Goal: Task Accomplishment & Management: Manage account settings

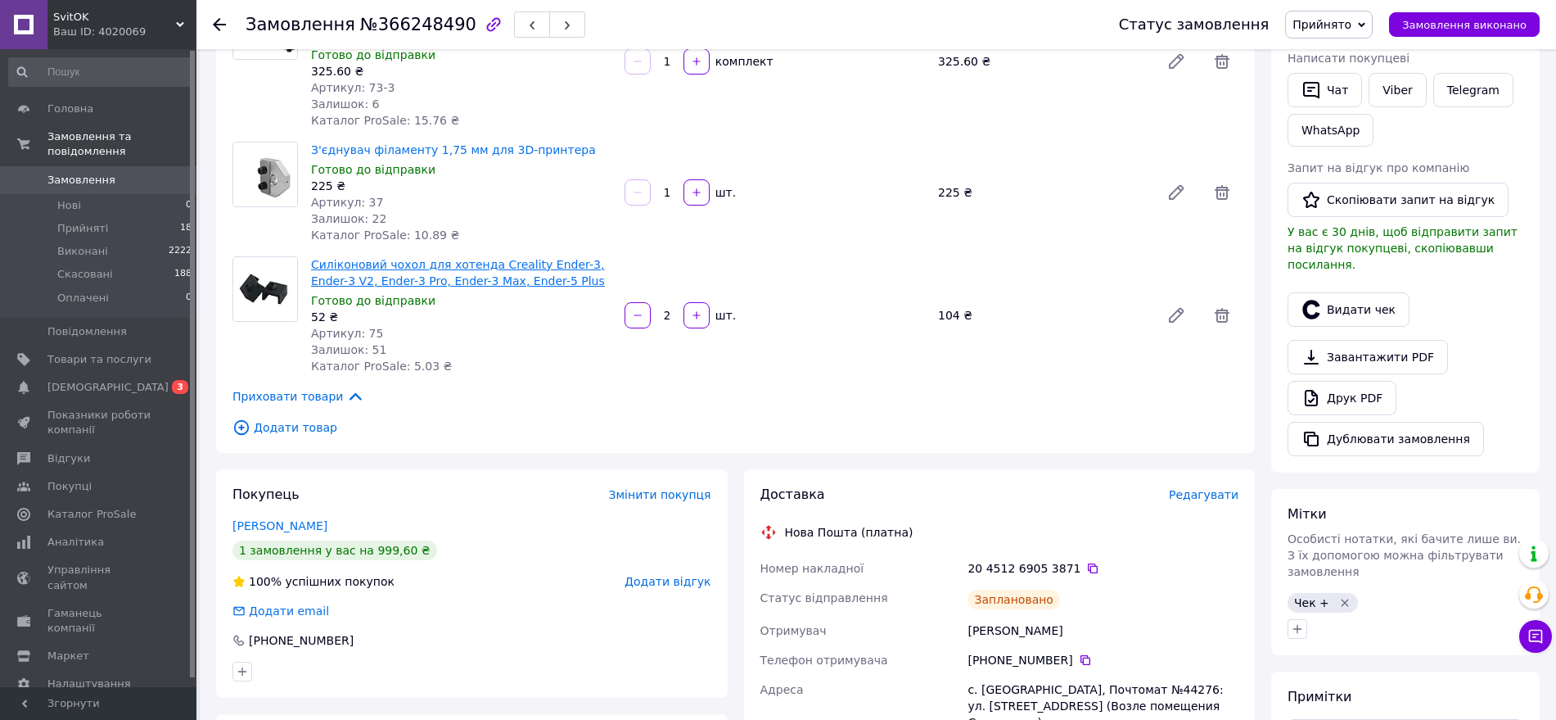
scroll to position [409, 0]
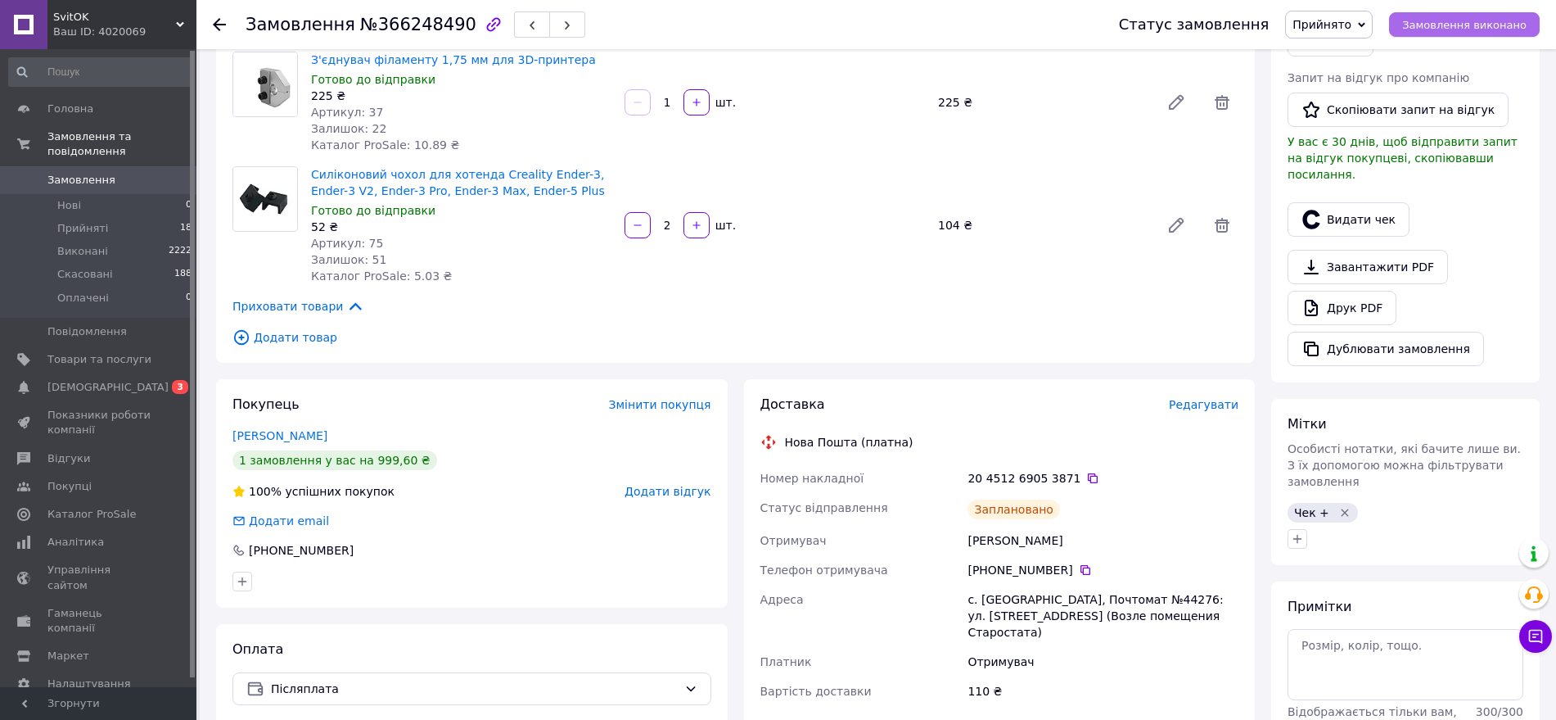
click at [1443, 29] on span "Замовлення виконано" at bounding box center [1464, 25] width 124 height 12
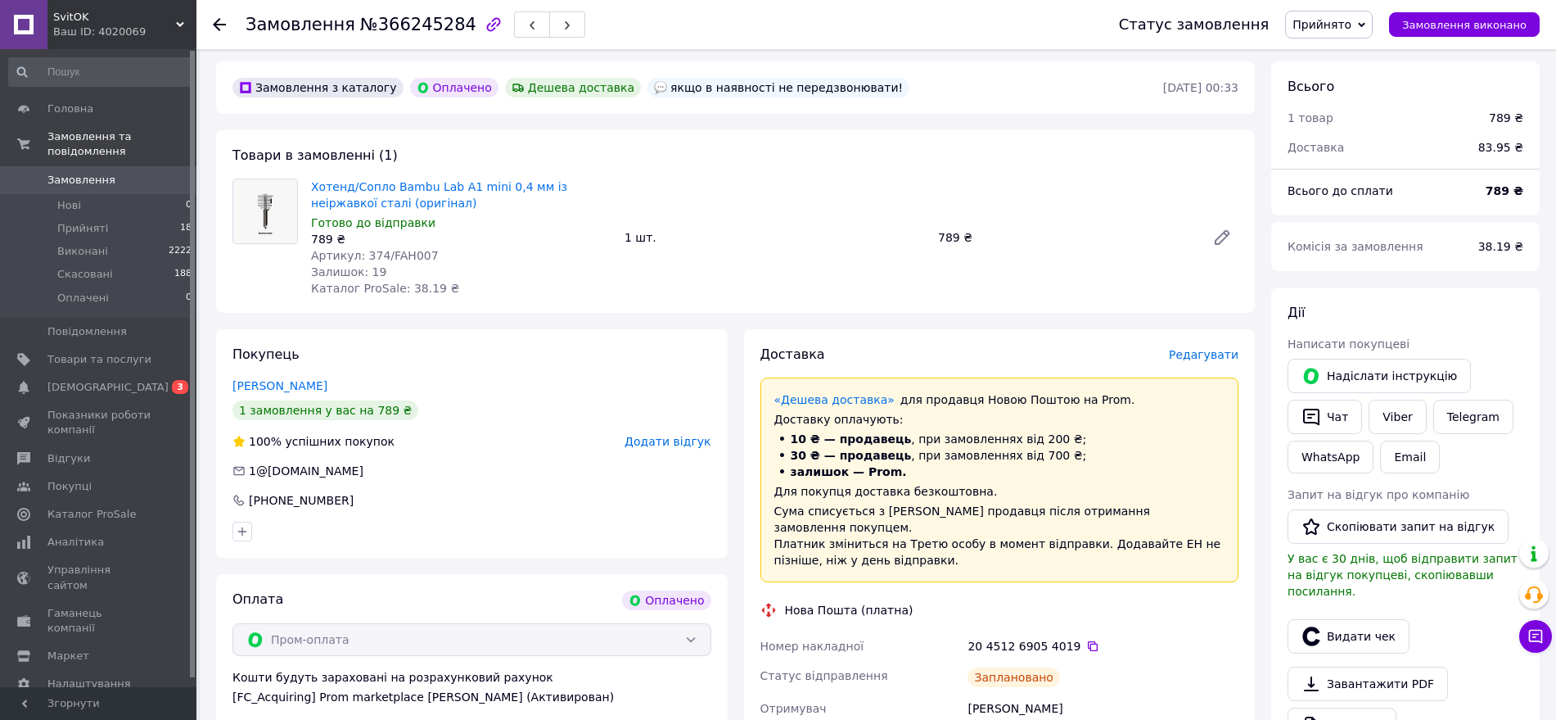
scroll to position [102, 0]
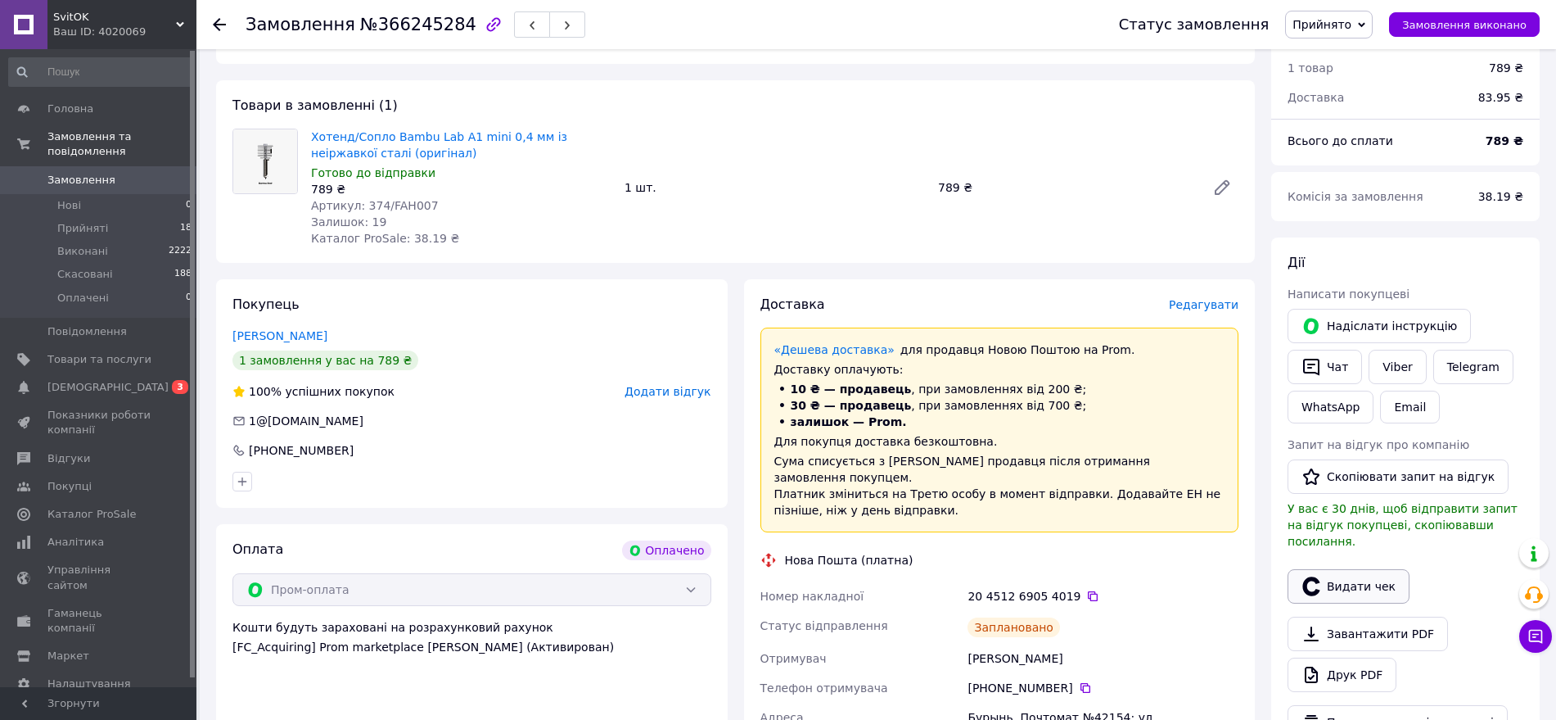
click at [1361, 581] on button "Видати чек" at bounding box center [1349, 586] width 122 height 34
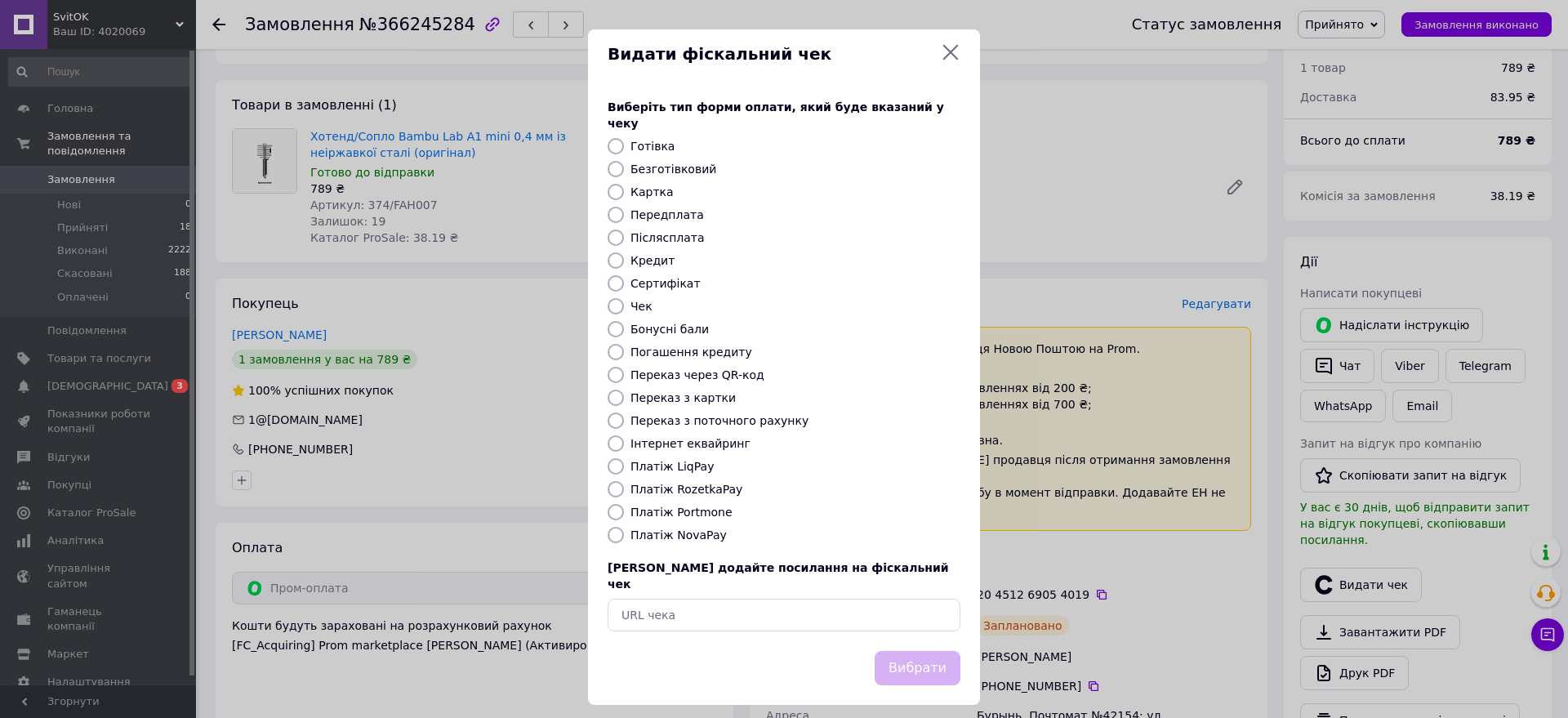
drag, startPoint x: 650, startPoint y: 480, endPoint x: 666, endPoint y: 490, distance: 18.9
click at [650, 483] on label "Платіж RozetkaPay" at bounding box center [686, 489] width 112 height 13
click at [623, 481] on input "Платіж RozetkaPay" at bounding box center [615, 489] width 16 height 16
radio input "true"
click at [939, 650] on button "Вибрати" at bounding box center [918, 667] width 86 height 35
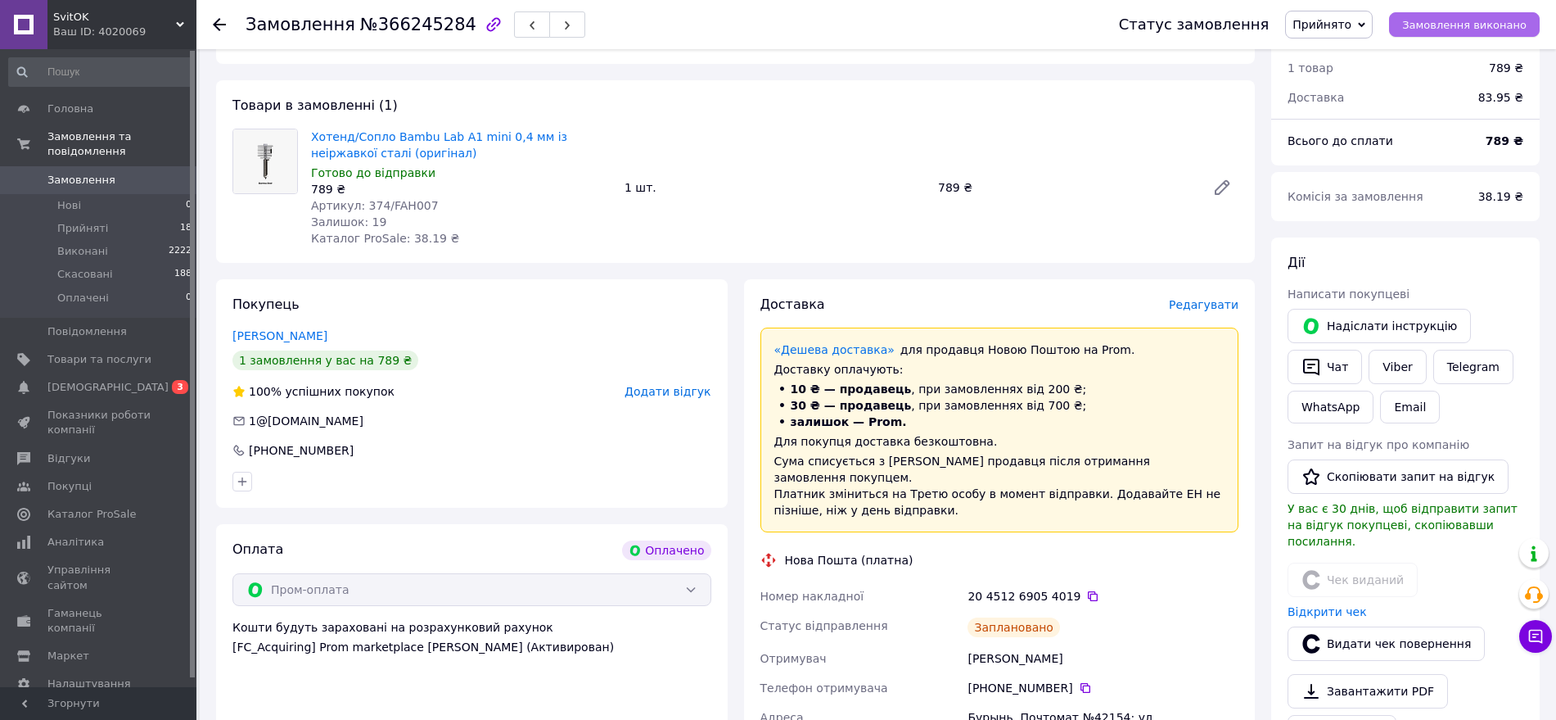
click at [1471, 24] on span "Замовлення виконано" at bounding box center [1464, 25] width 124 height 12
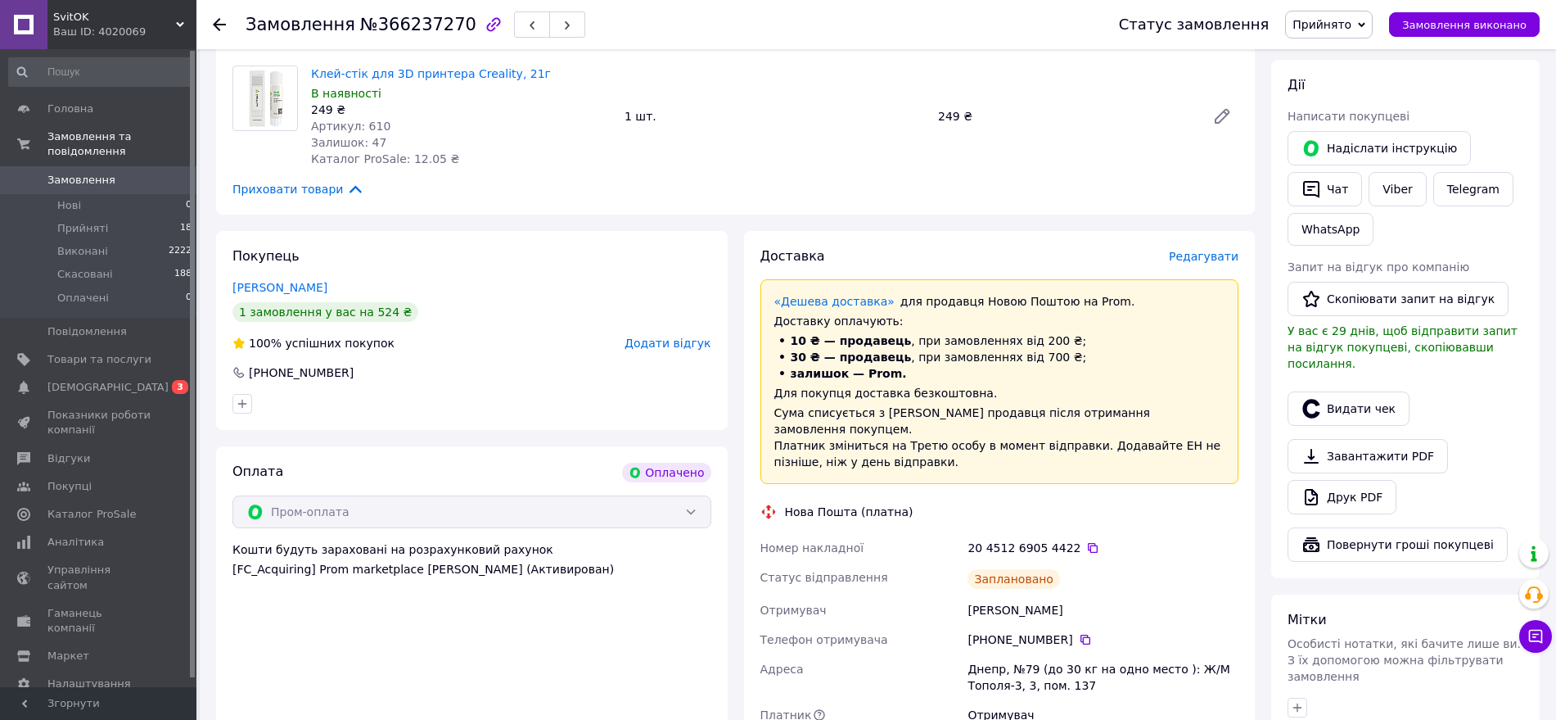
scroll to position [307, 0]
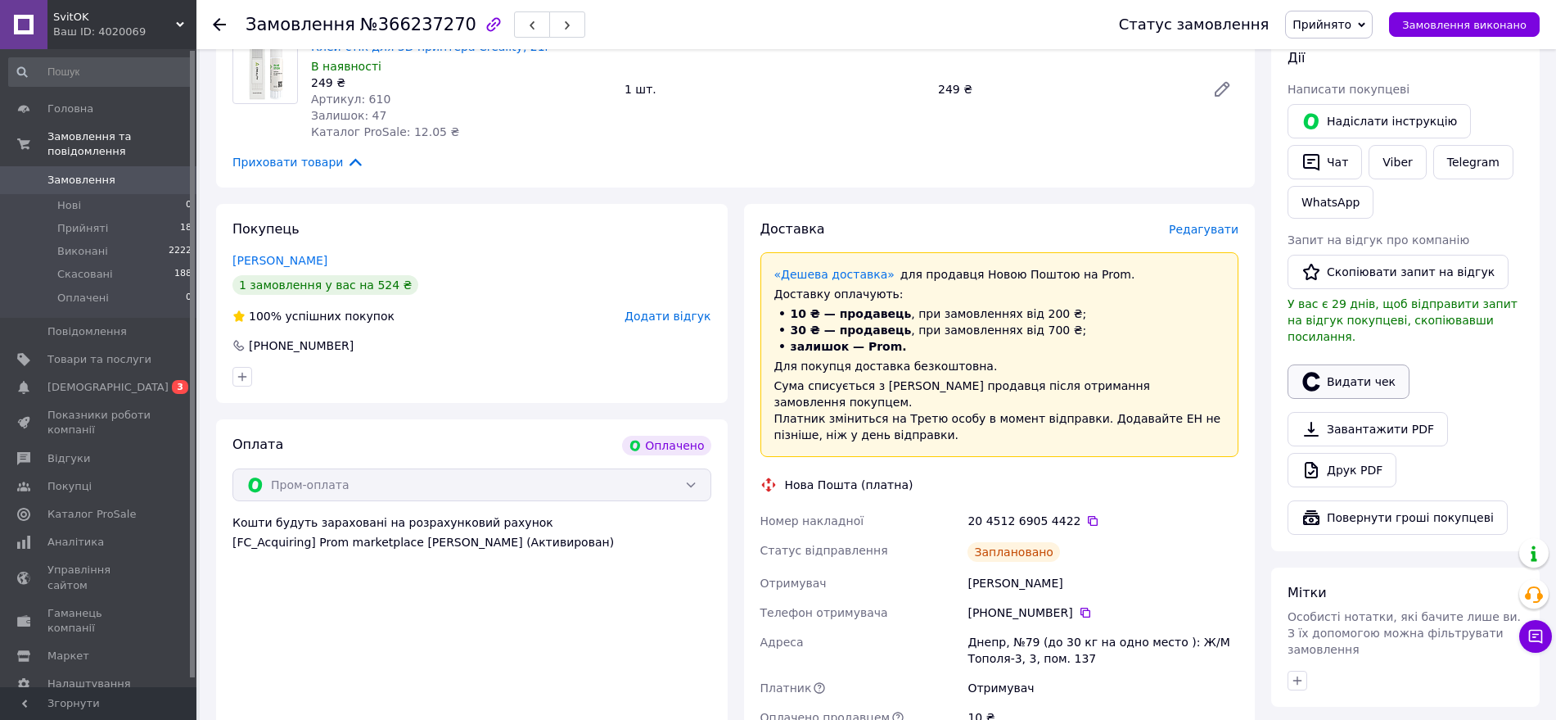
drag, startPoint x: 1362, startPoint y: 366, endPoint x: 1333, endPoint y: 370, distance: 29.8
click at [1360, 366] on button "Видати чек" at bounding box center [1349, 381] width 122 height 34
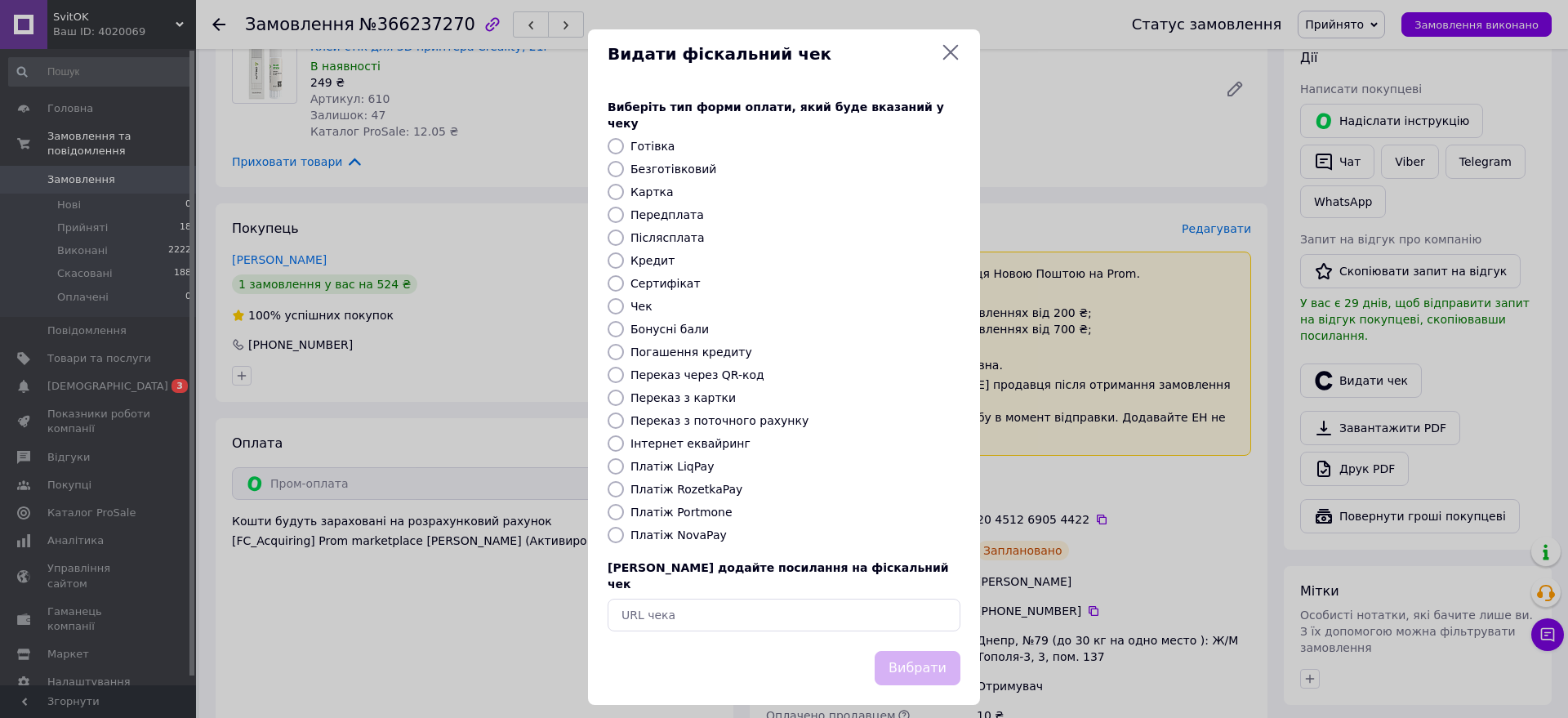
click at [683, 484] on label "Платіж RozetkaPay" at bounding box center [686, 489] width 112 height 13
click at [623, 484] on input "Платіж RozetkaPay" at bounding box center [615, 489] width 16 height 16
radio input "true"
click at [918, 650] on button "Вибрати" at bounding box center [918, 667] width 86 height 35
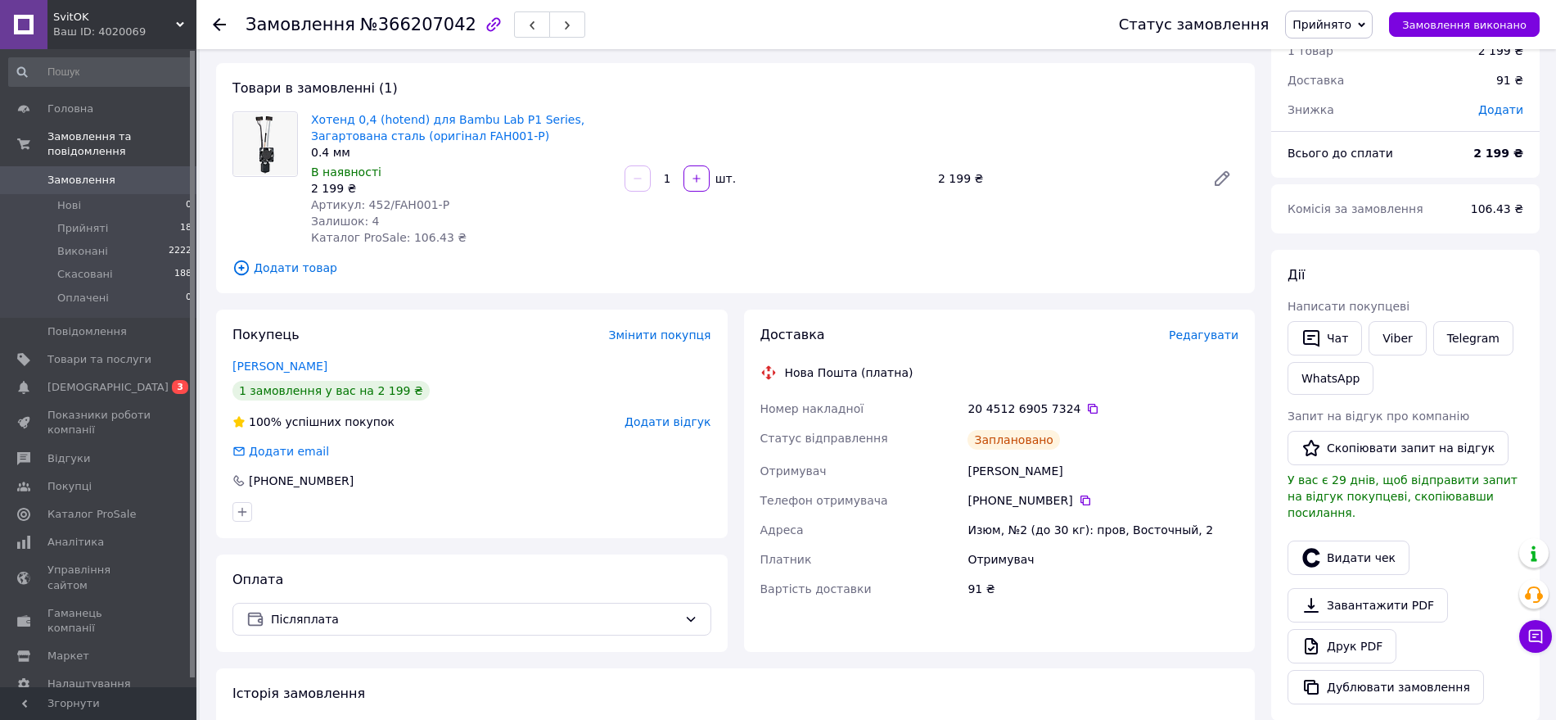
scroll to position [102, 0]
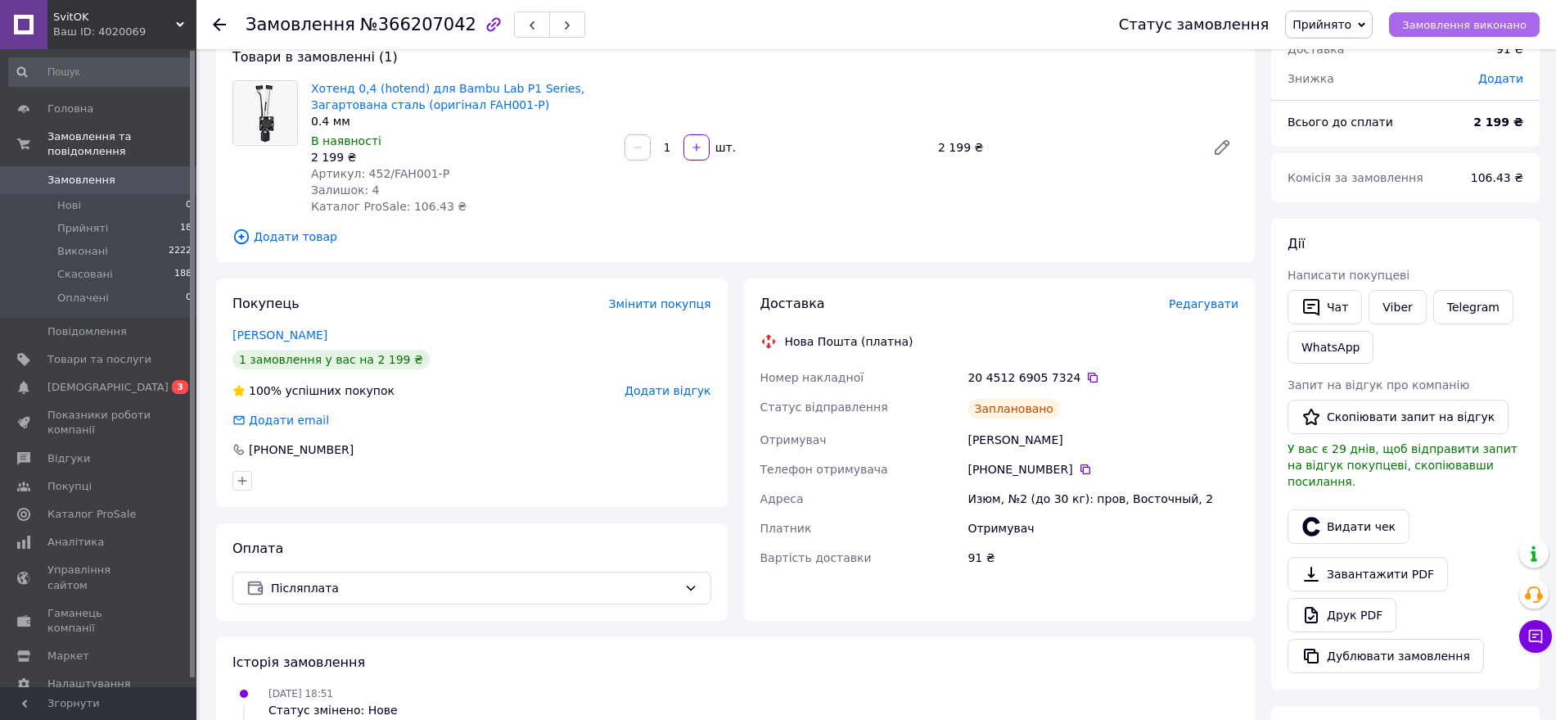
click at [1468, 19] on span "Замовлення виконано" at bounding box center [1464, 25] width 124 height 12
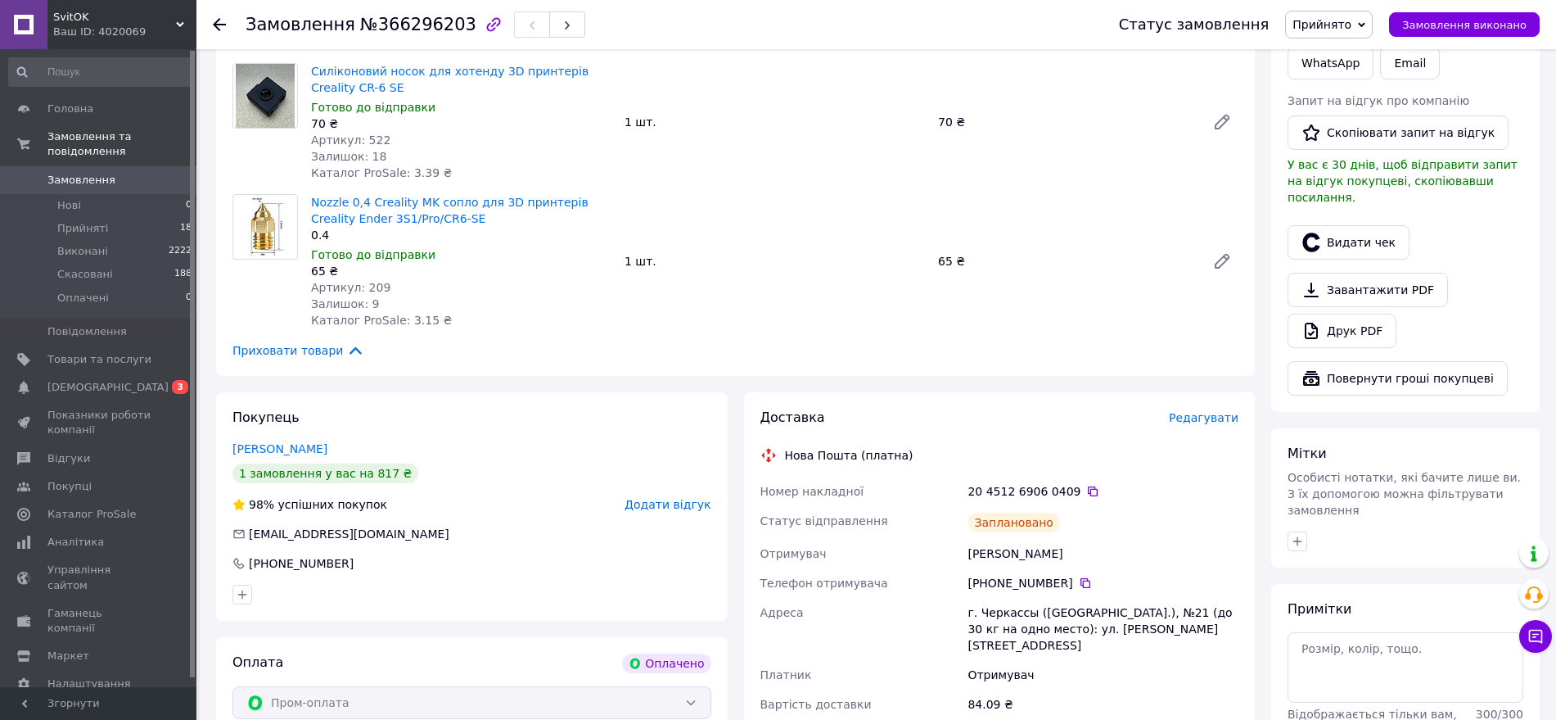
scroll to position [512, 0]
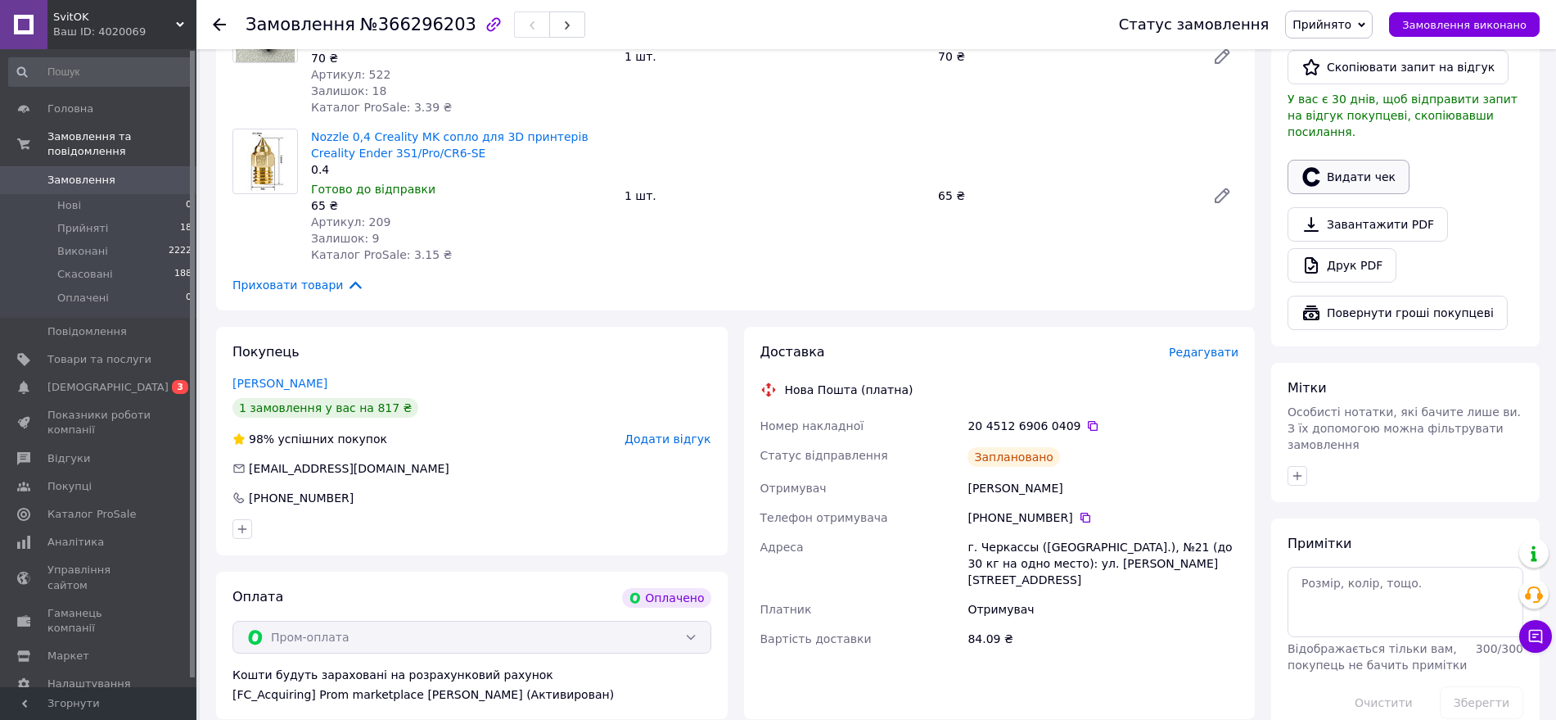
click at [1319, 167] on icon "button" at bounding box center [1310, 176] width 17 height 19
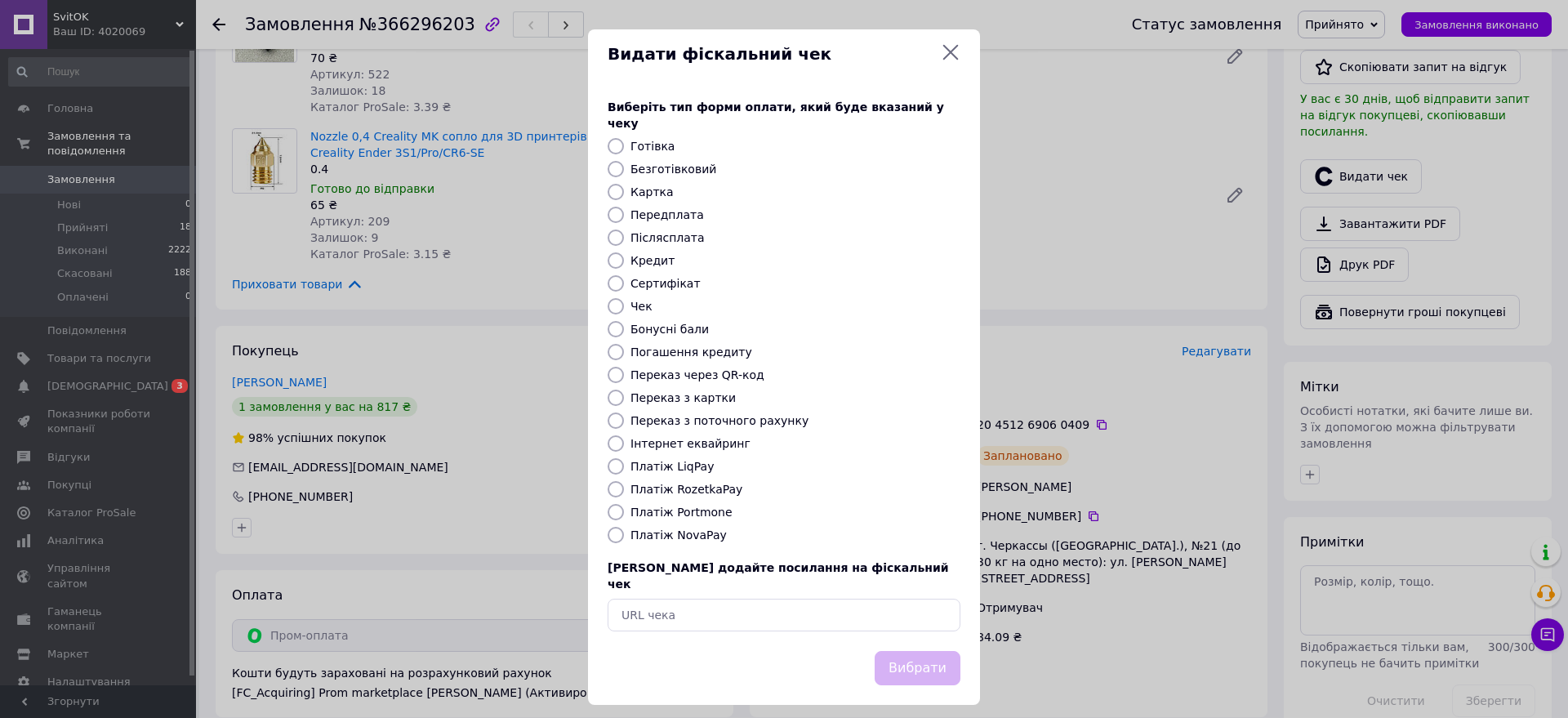
click at [709, 483] on label "Платіж RozetkaPay" at bounding box center [686, 489] width 112 height 13
click at [623, 481] on input "Платіж RozetkaPay" at bounding box center [615, 489] width 16 height 16
radio input "true"
click at [930, 650] on button "Вибрати" at bounding box center [918, 667] width 86 height 35
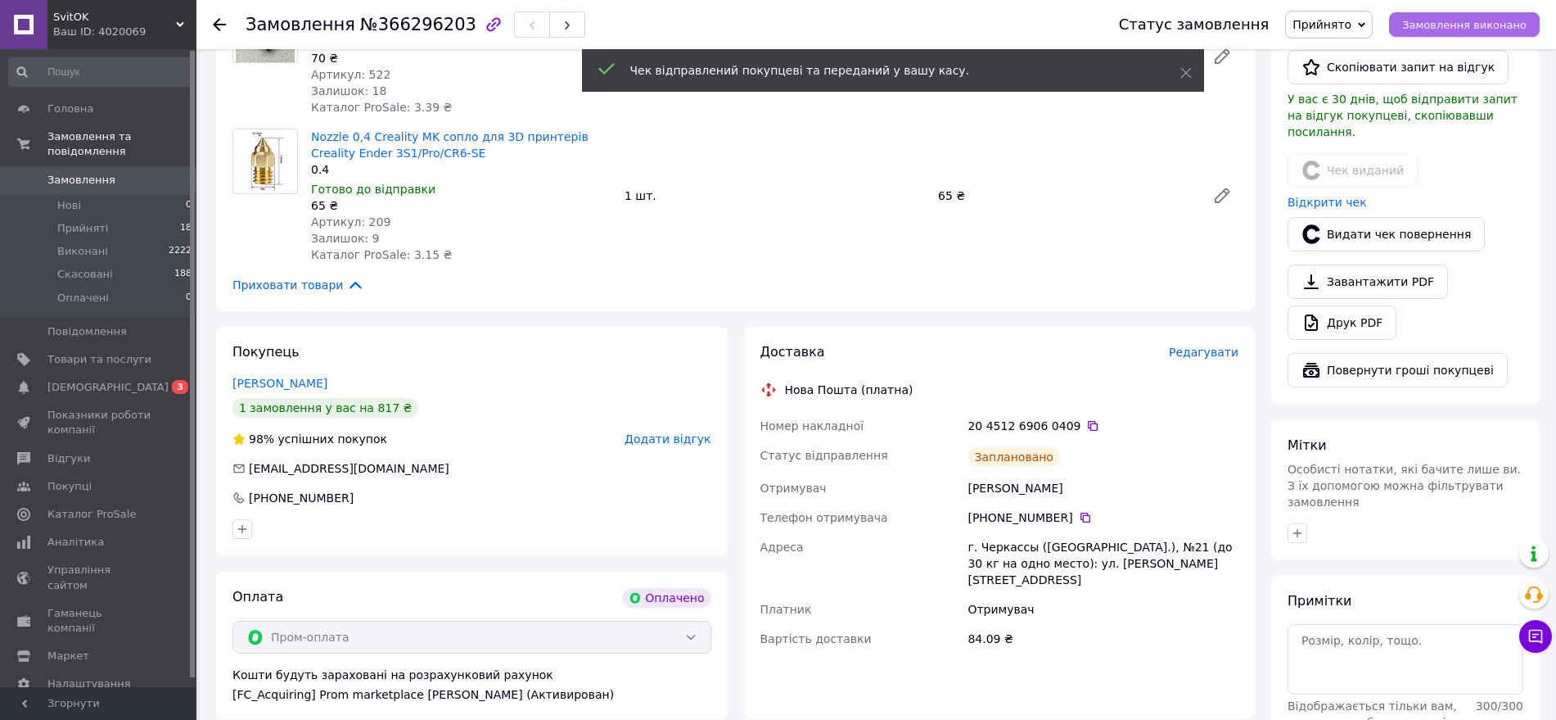
click at [1473, 22] on span "Замовлення виконано" at bounding box center [1464, 25] width 124 height 12
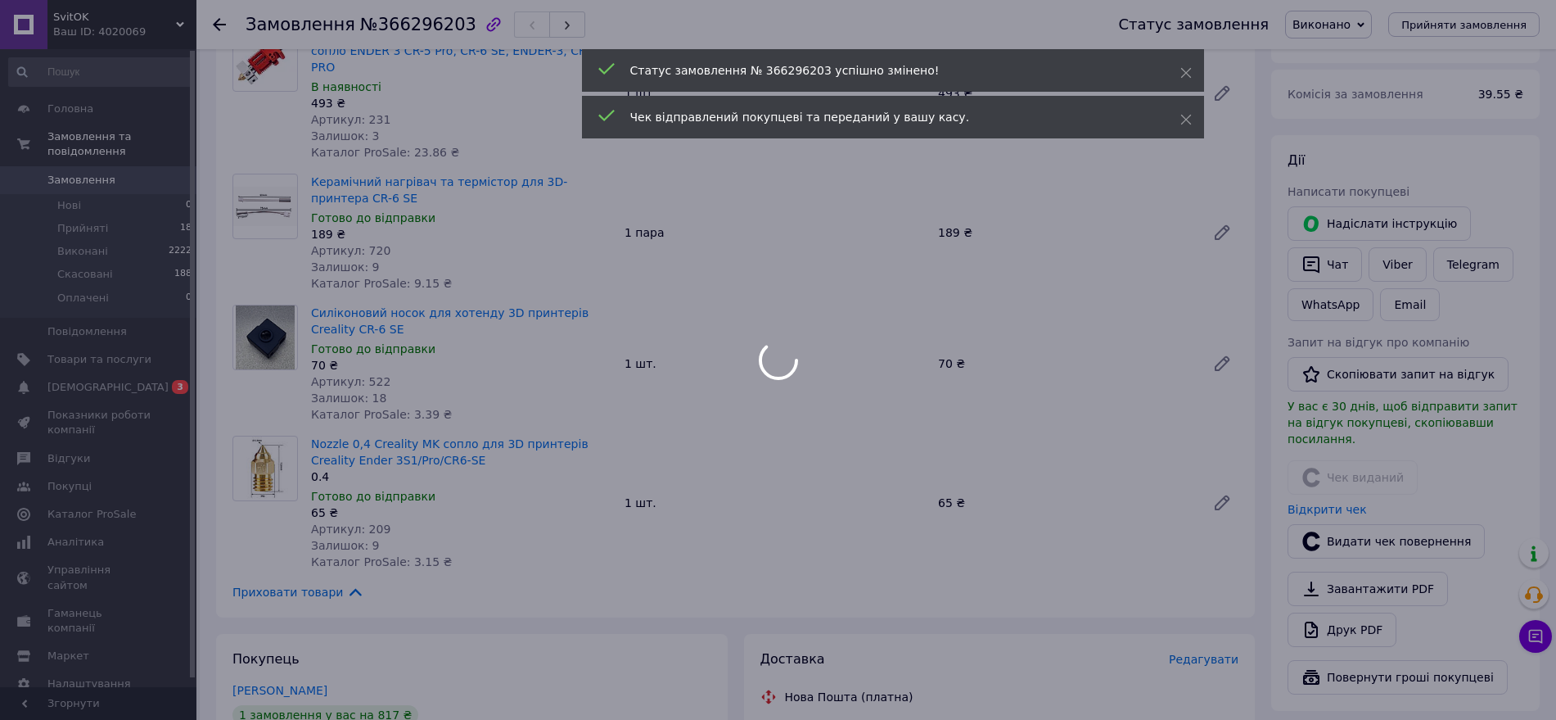
scroll to position [0, 0]
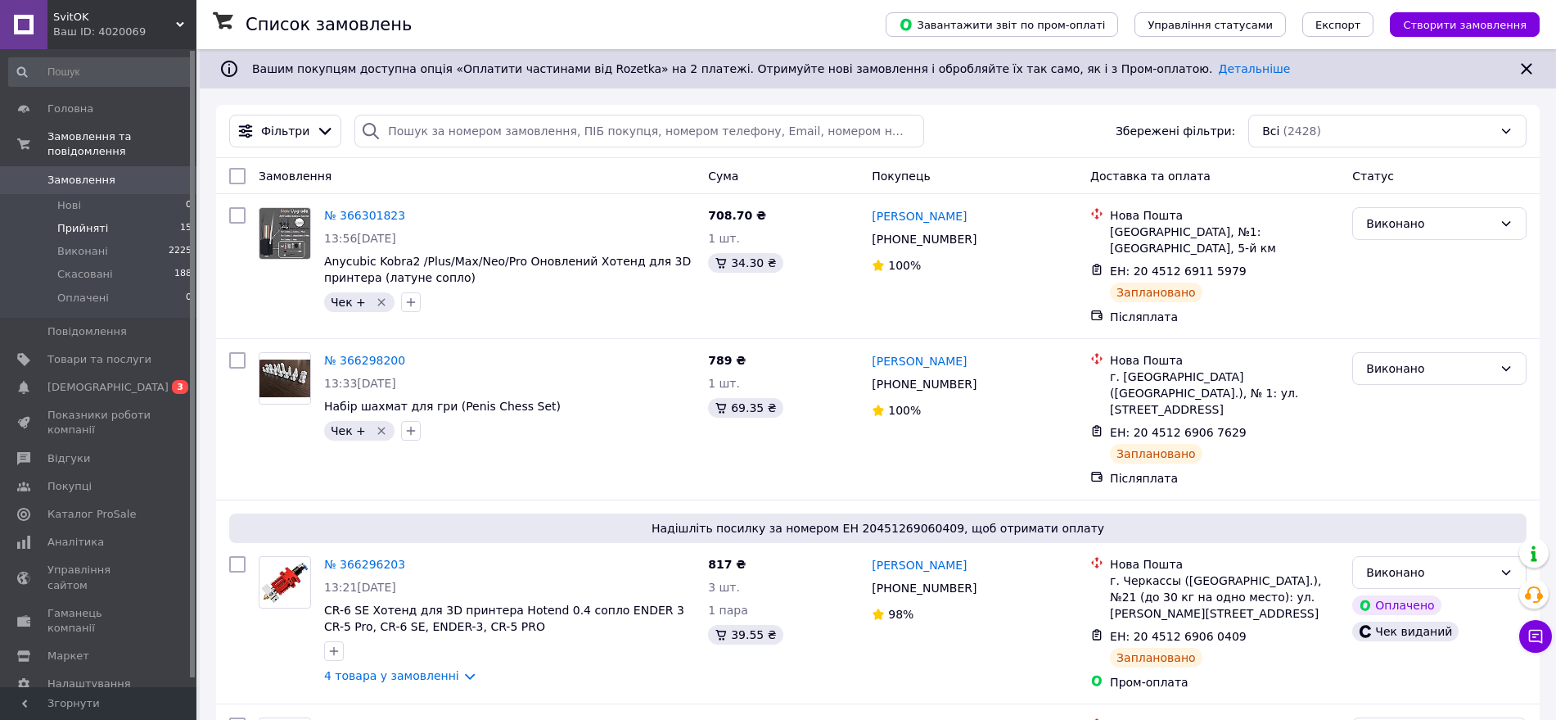
click at [90, 221] on span "Прийняті" at bounding box center [82, 228] width 51 height 15
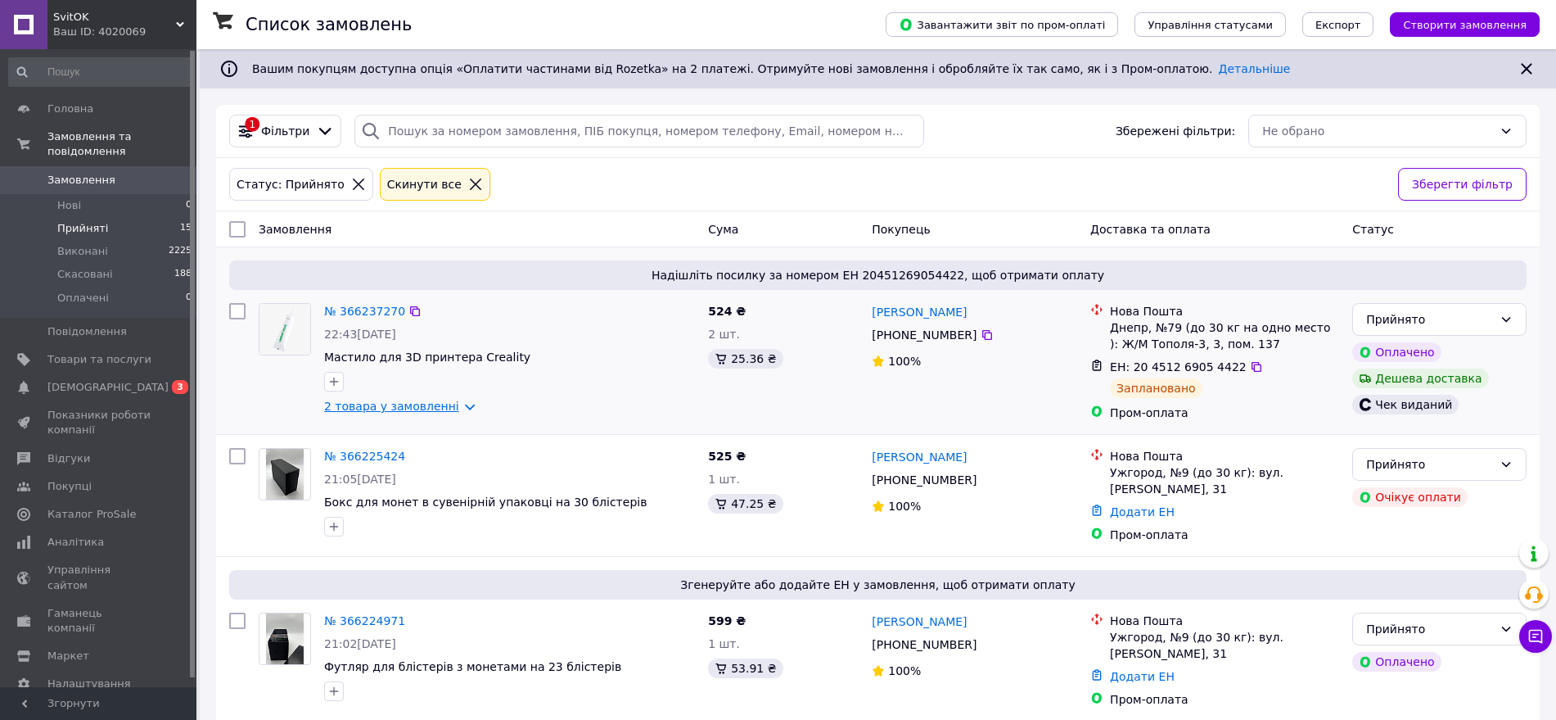
click at [359, 404] on link "2 товара у замовленні" at bounding box center [391, 405] width 135 height 13
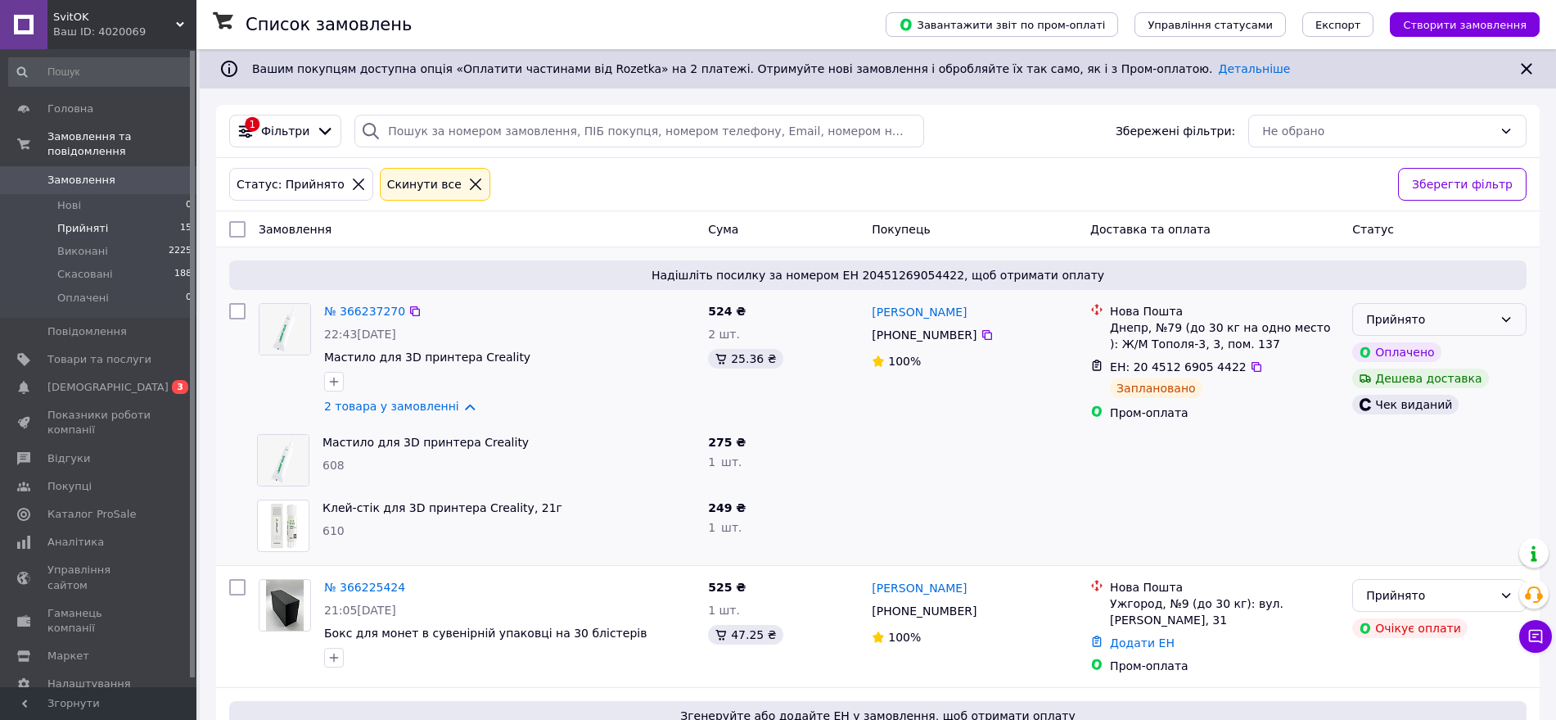
click at [1493, 317] on div "Прийнято" at bounding box center [1439, 319] width 174 height 33
click at [1436, 346] on li "Виконано" at bounding box center [1439, 355] width 173 height 29
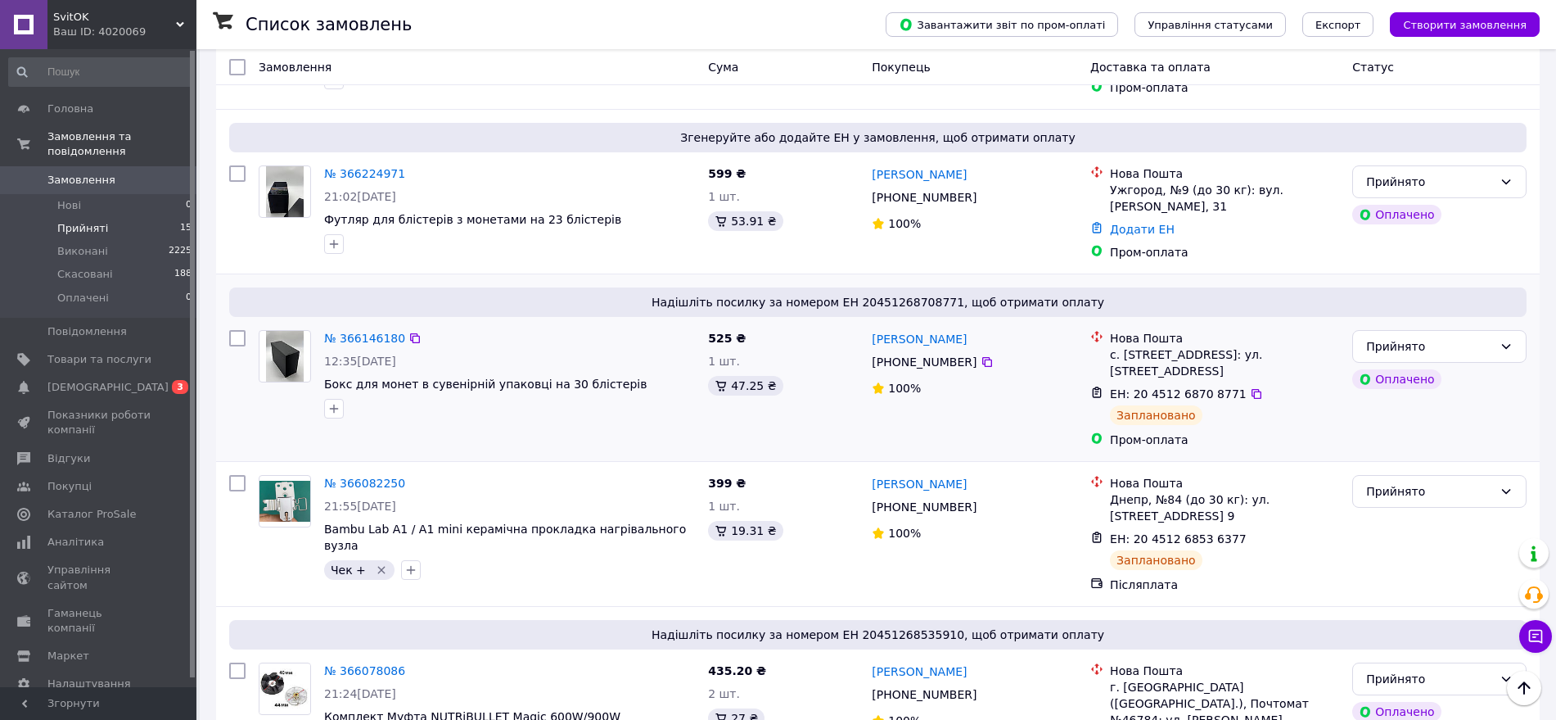
scroll to position [614, 0]
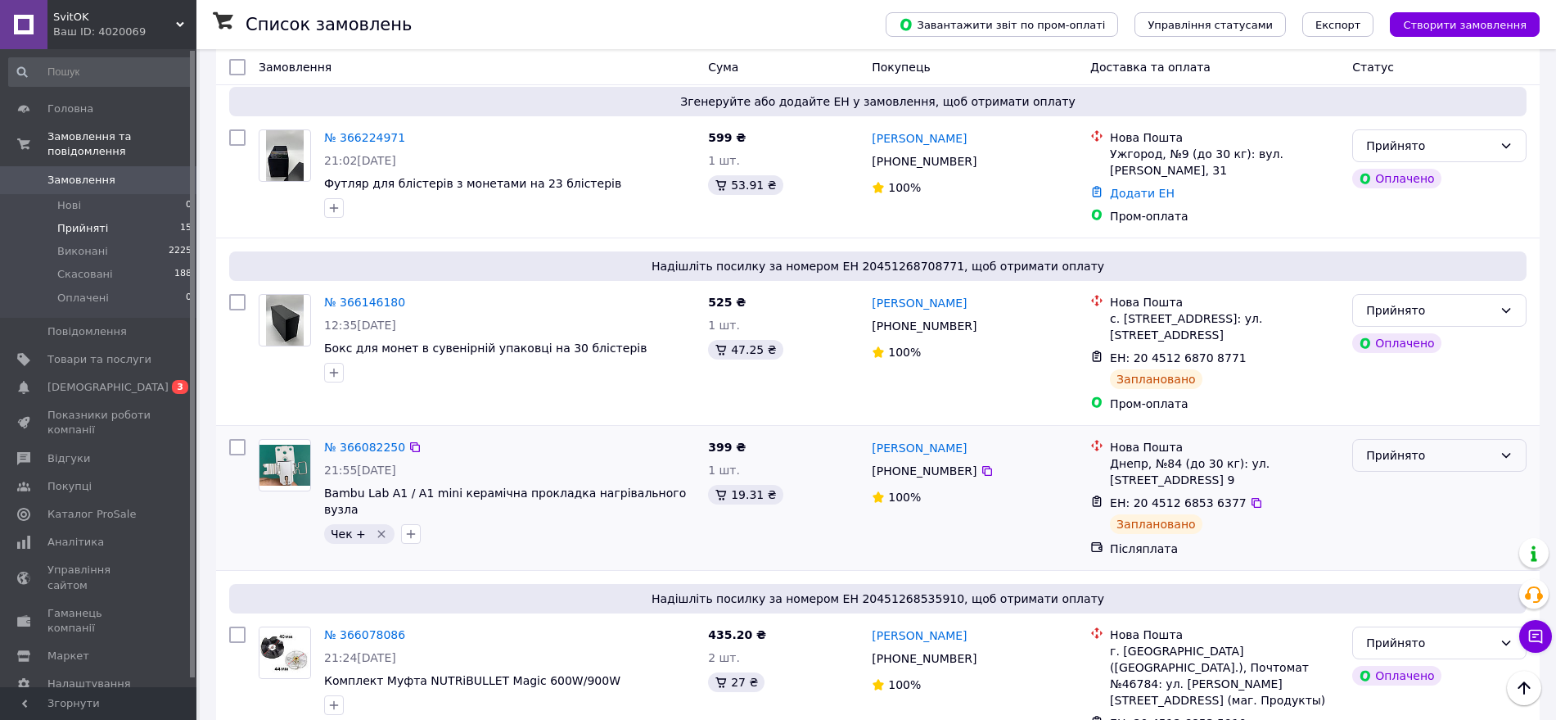
click at [1423, 458] on div "Прийнято" at bounding box center [1429, 455] width 127 height 18
click at [1402, 490] on li "Виконано" at bounding box center [1439, 490] width 173 height 29
click at [86, 173] on span "Замовлення" at bounding box center [81, 180] width 68 height 15
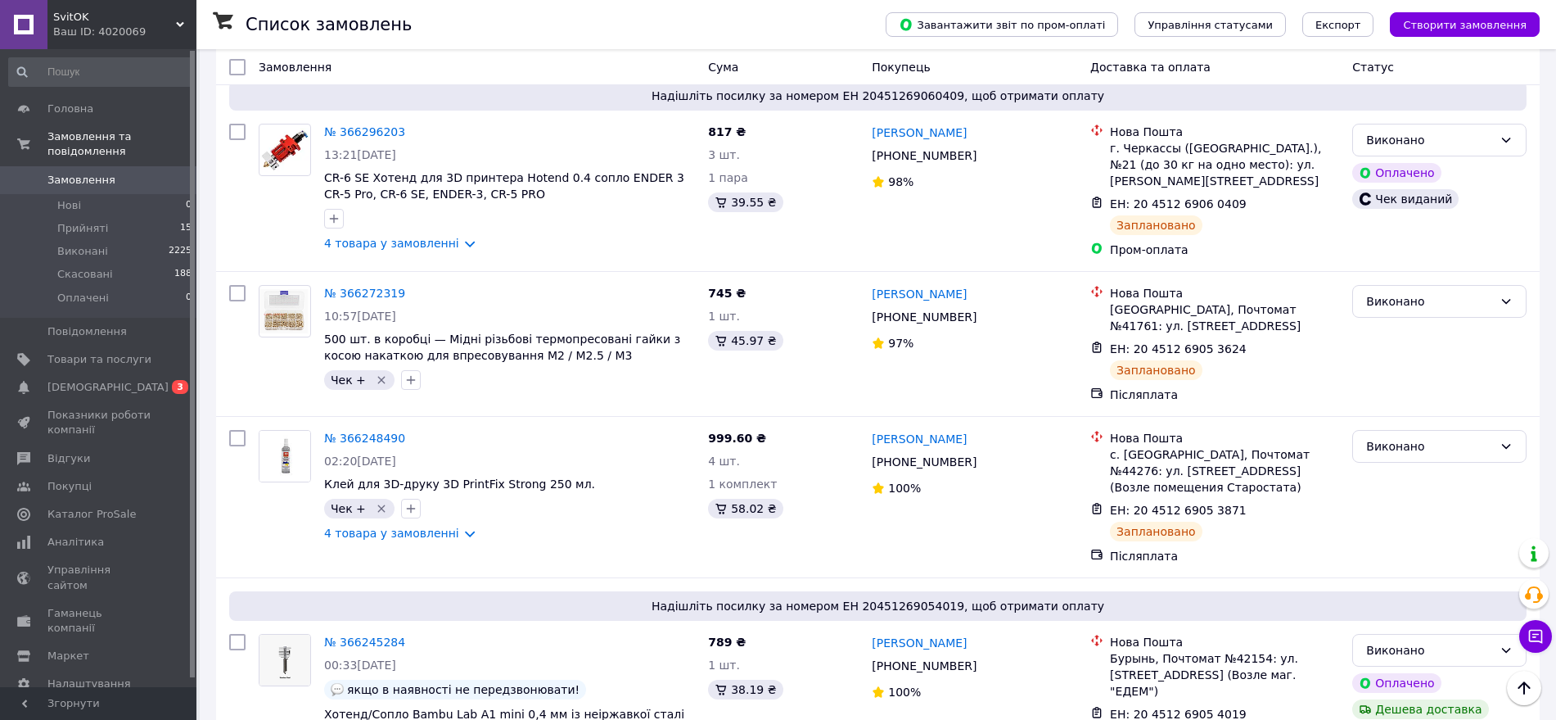
scroll to position [409, 0]
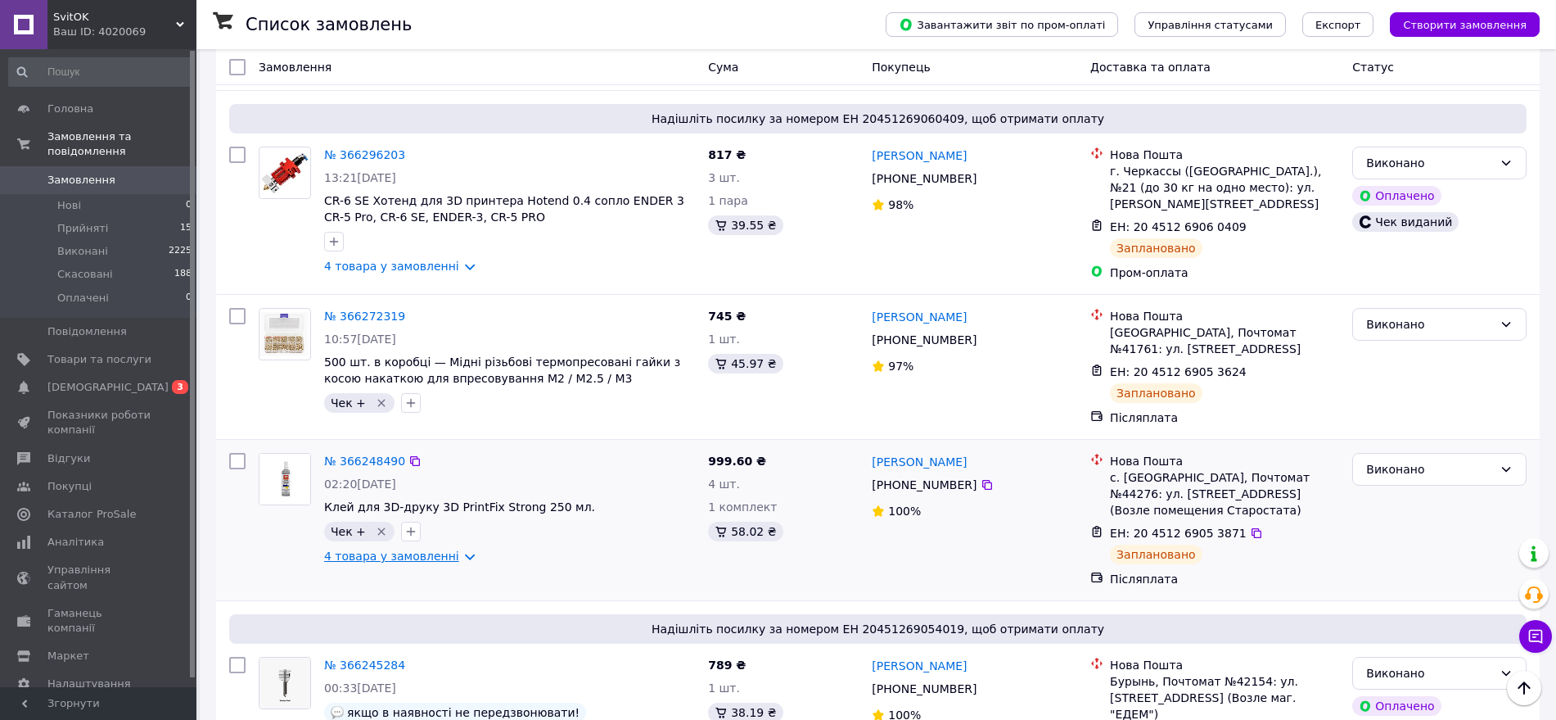
click at [393, 549] on link "4 товара у замовленні" at bounding box center [391, 555] width 135 height 13
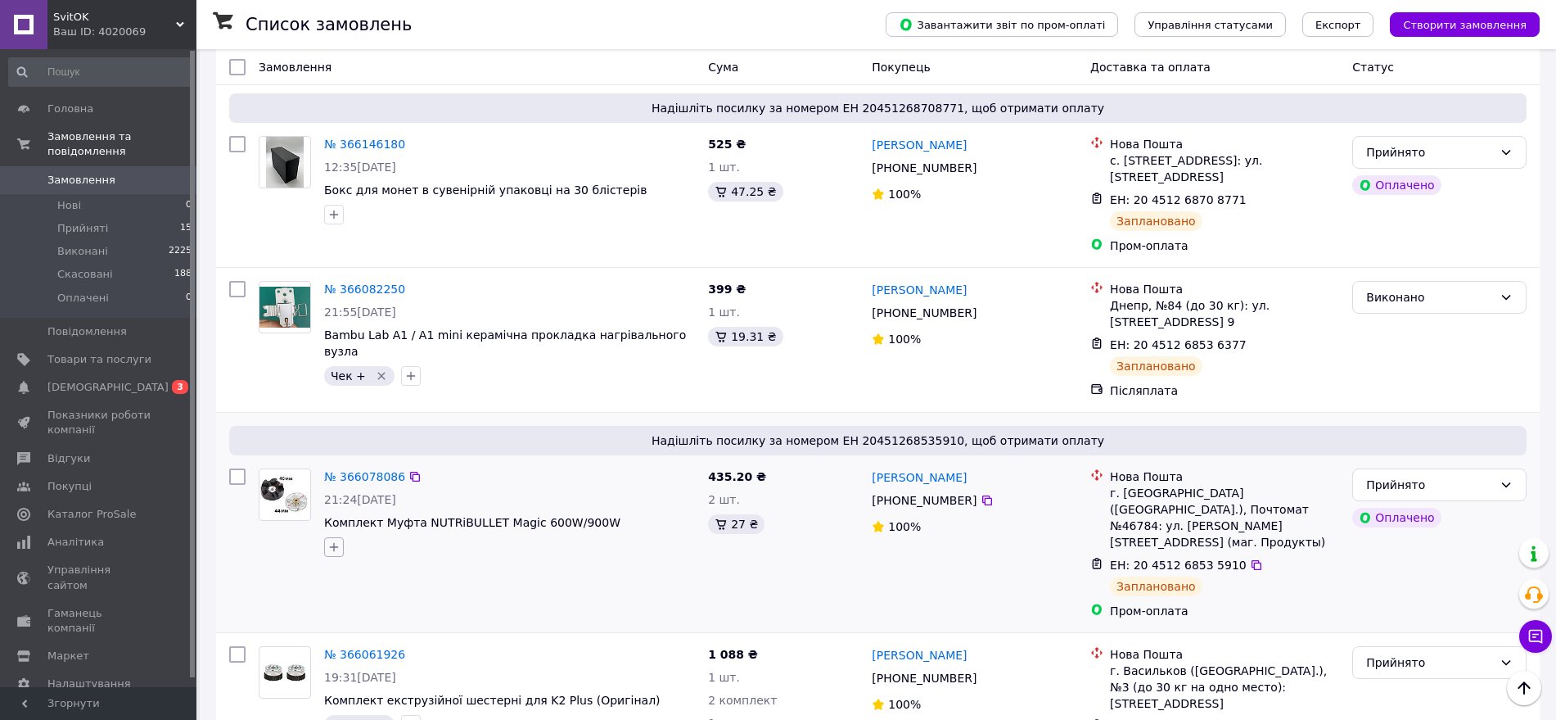
scroll to position [2251, 0]
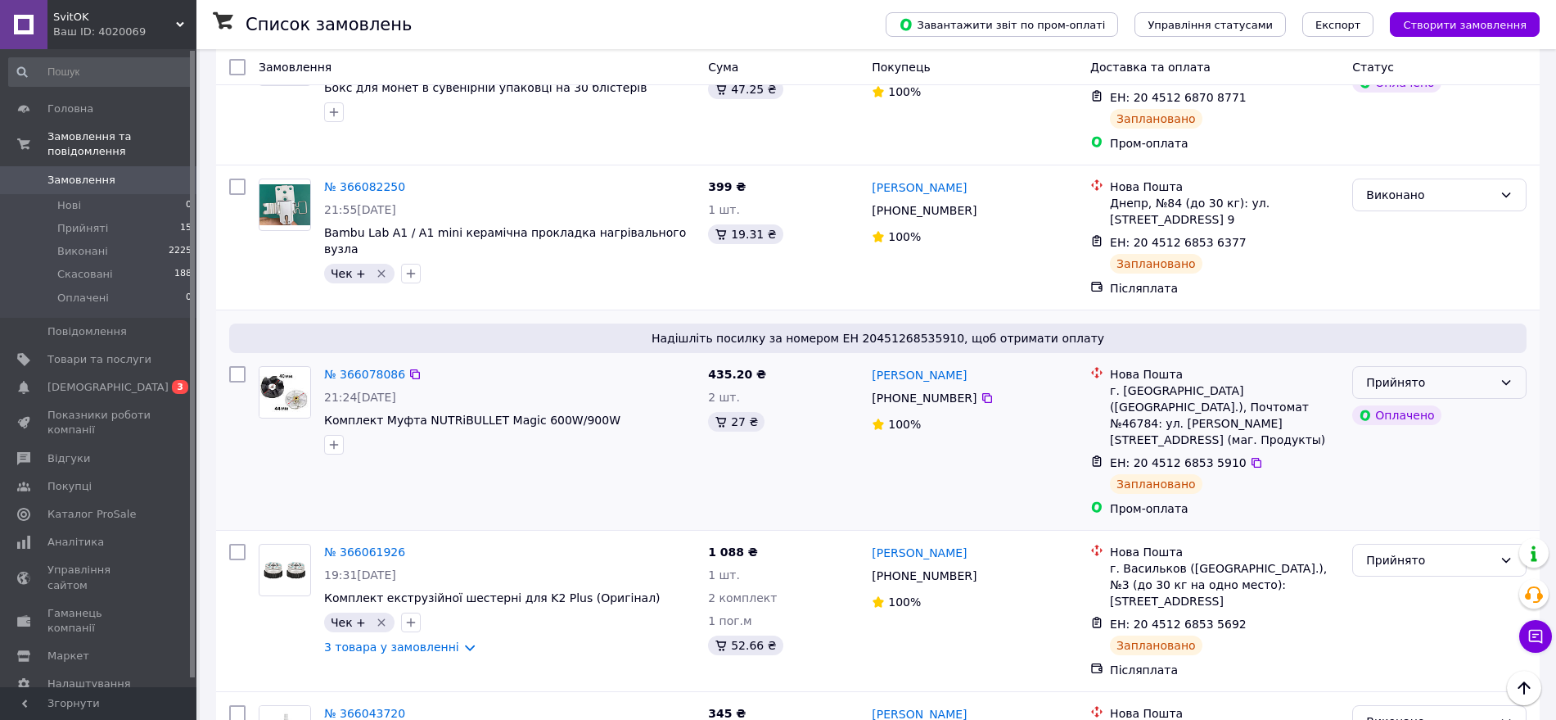
click at [1474, 373] on div "Прийнято" at bounding box center [1429, 382] width 127 height 18
click at [1417, 350] on li "Виконано" at bounding box center [1439, 352] width 173 height 29
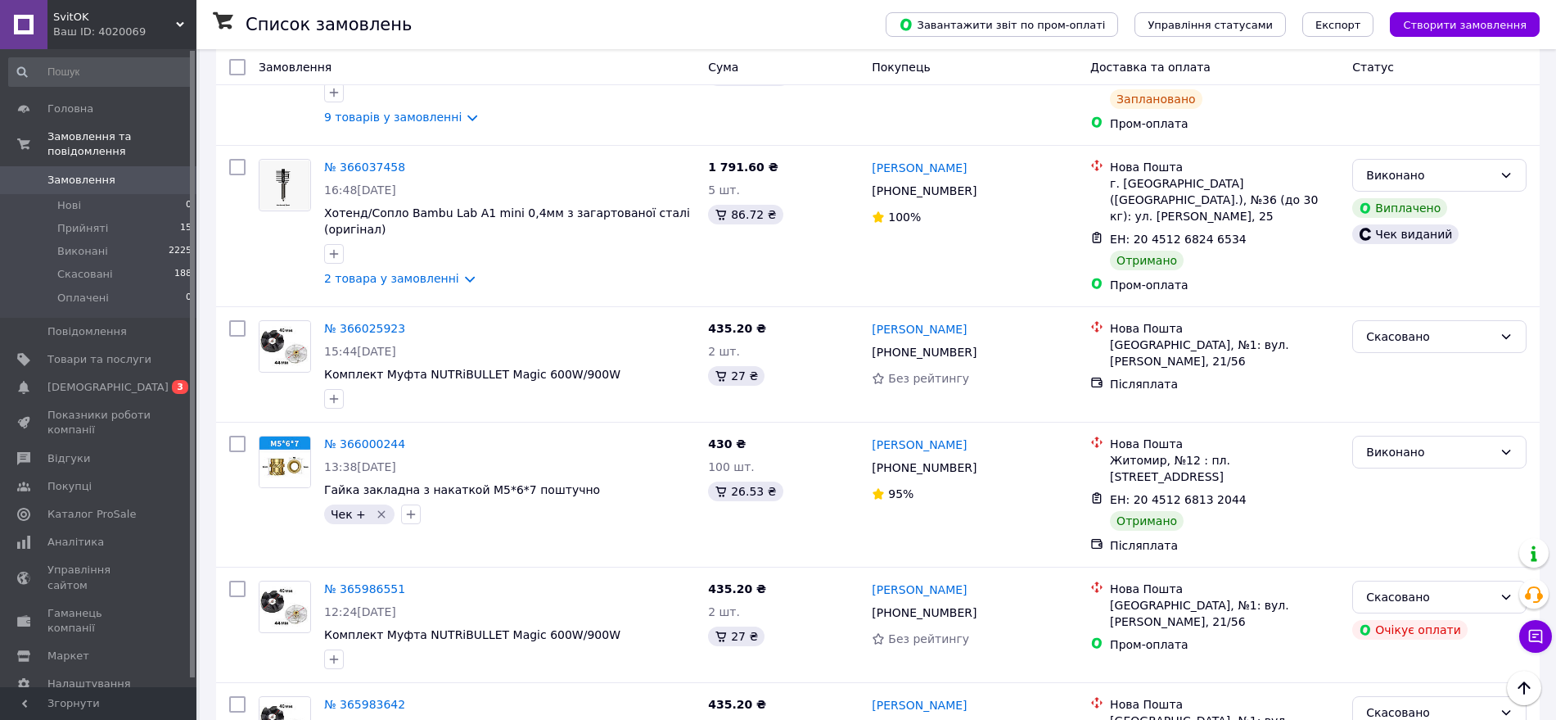
scroll to position [3070, 0]
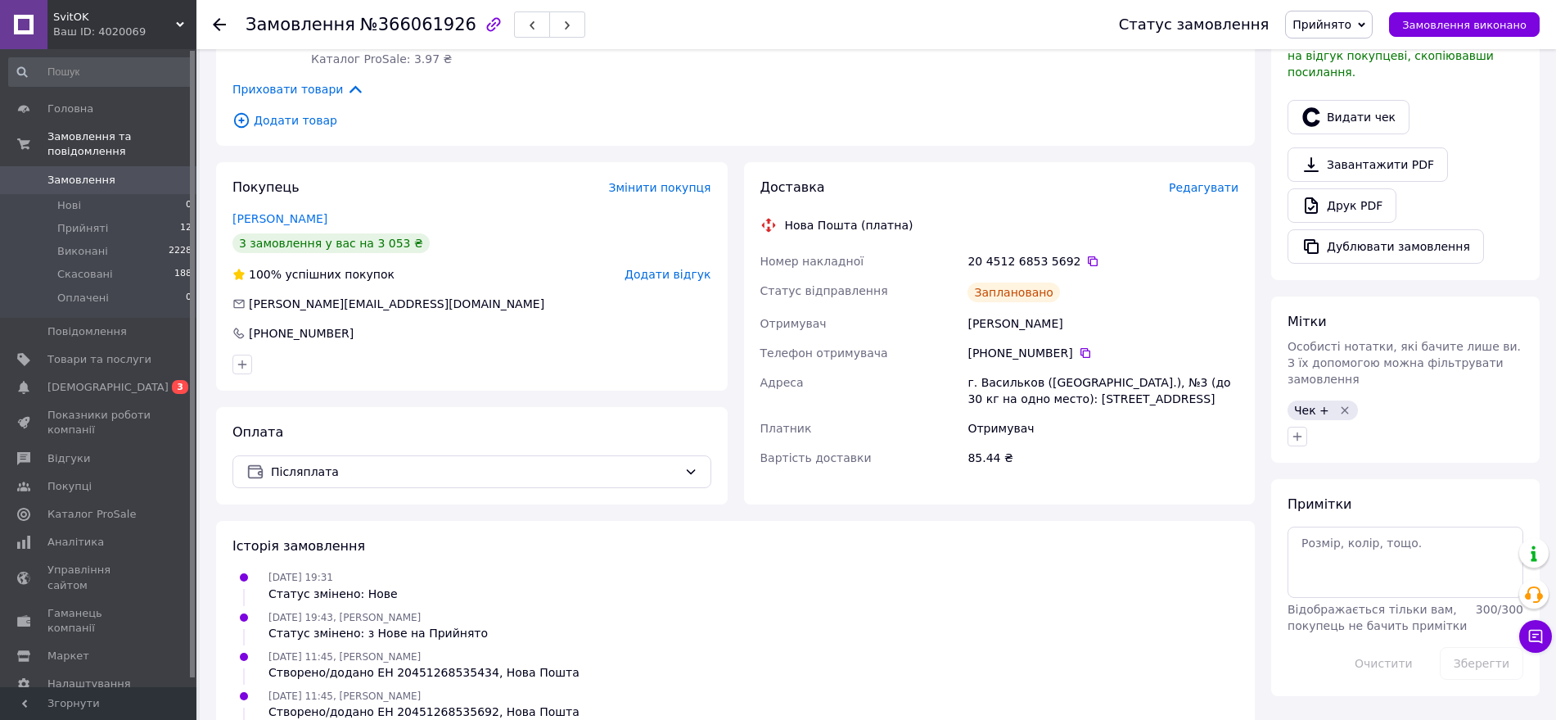
scroll to position [409, 0]
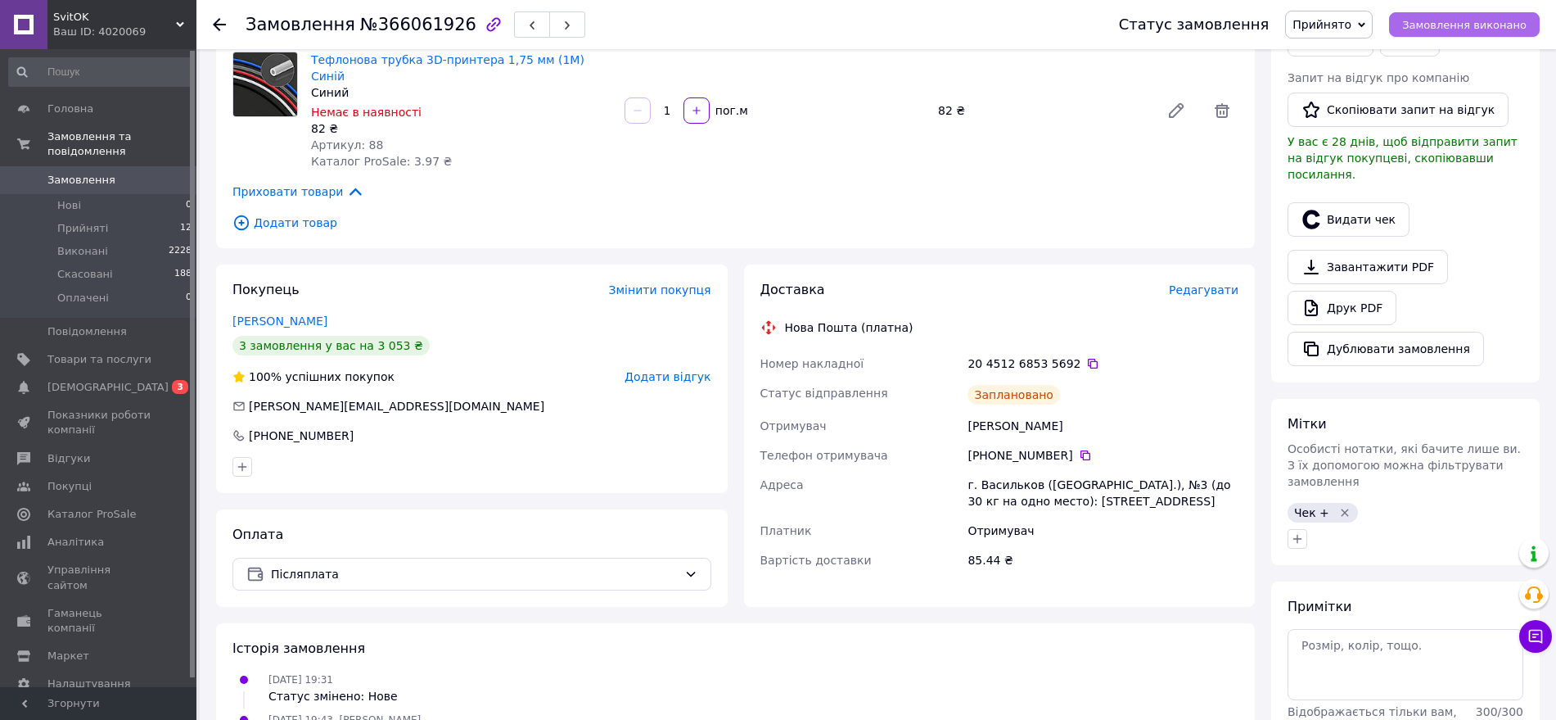
click at [1465, 15] on button "Замовлення виконано" at bounding box center [1464, 24] width 151 height 25
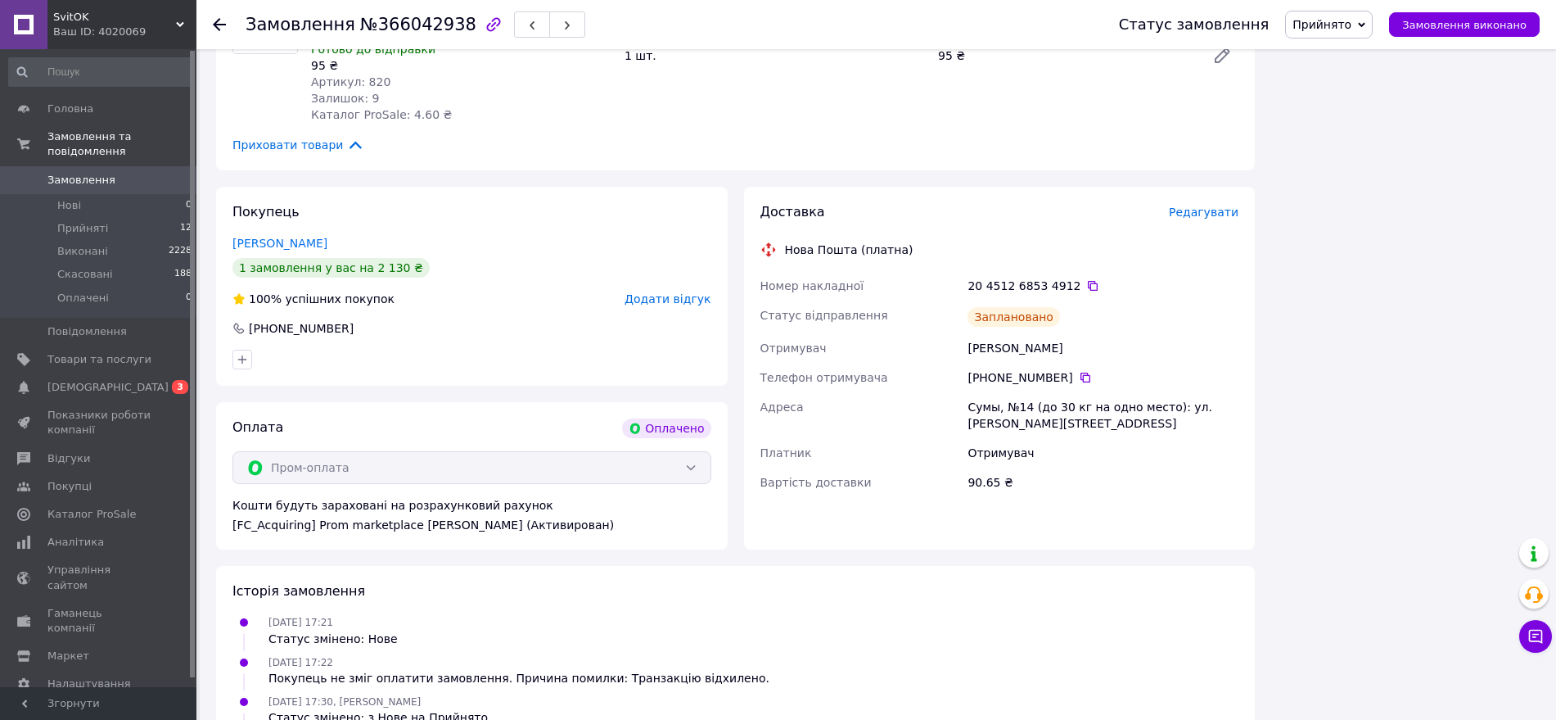
scroll to position [1433, 0]
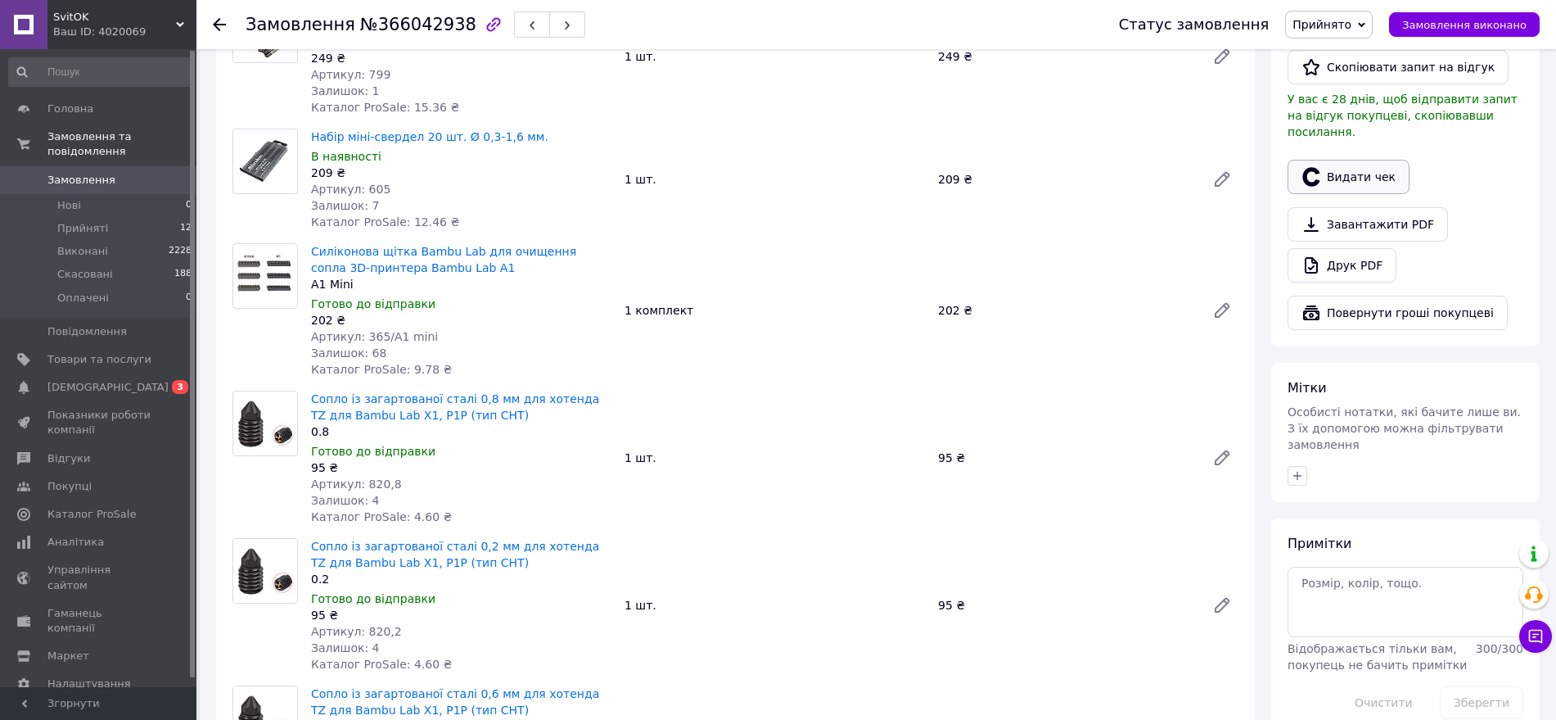
click at [1379, 160] on button "Видати чек" at bounding box center [1349, 177] width 122 height 34
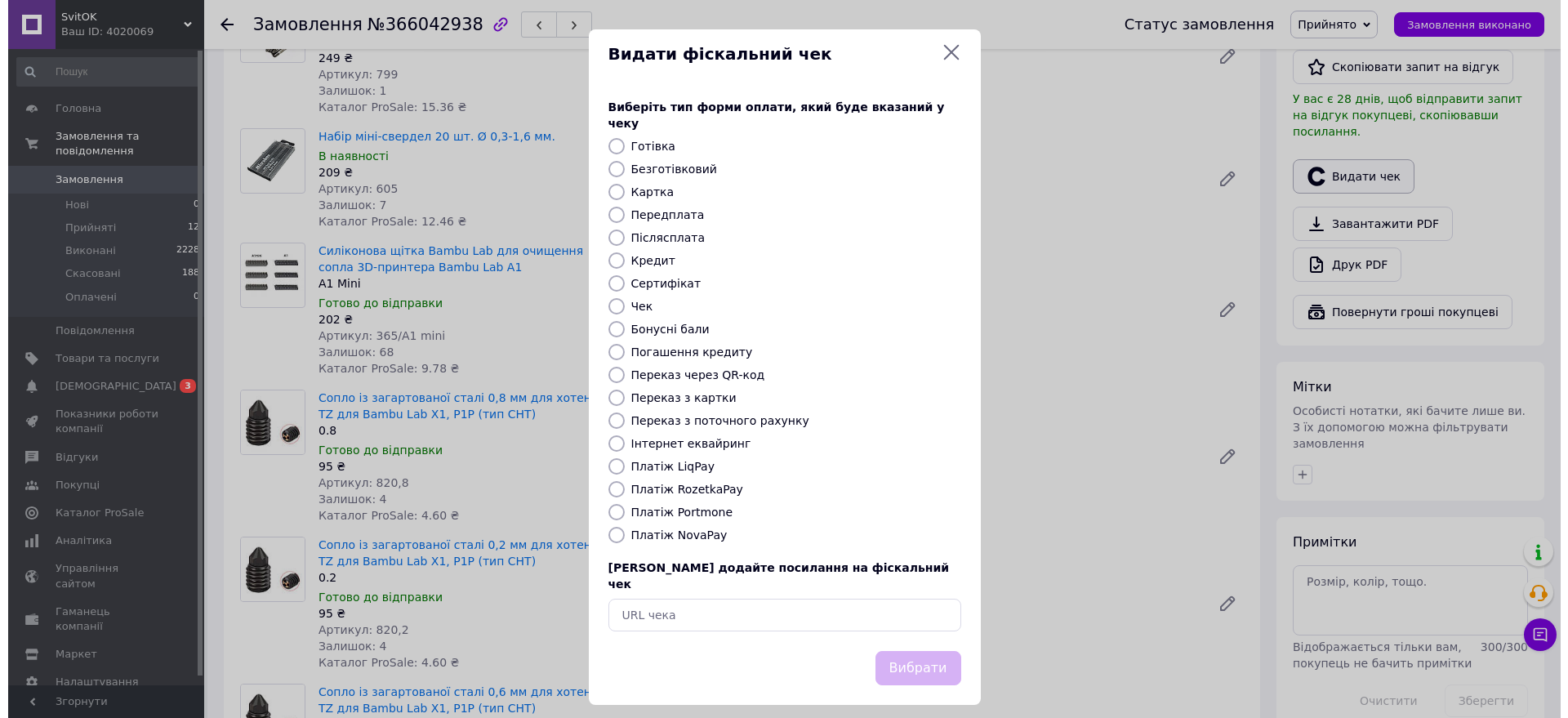
scroll to position [494, 0]
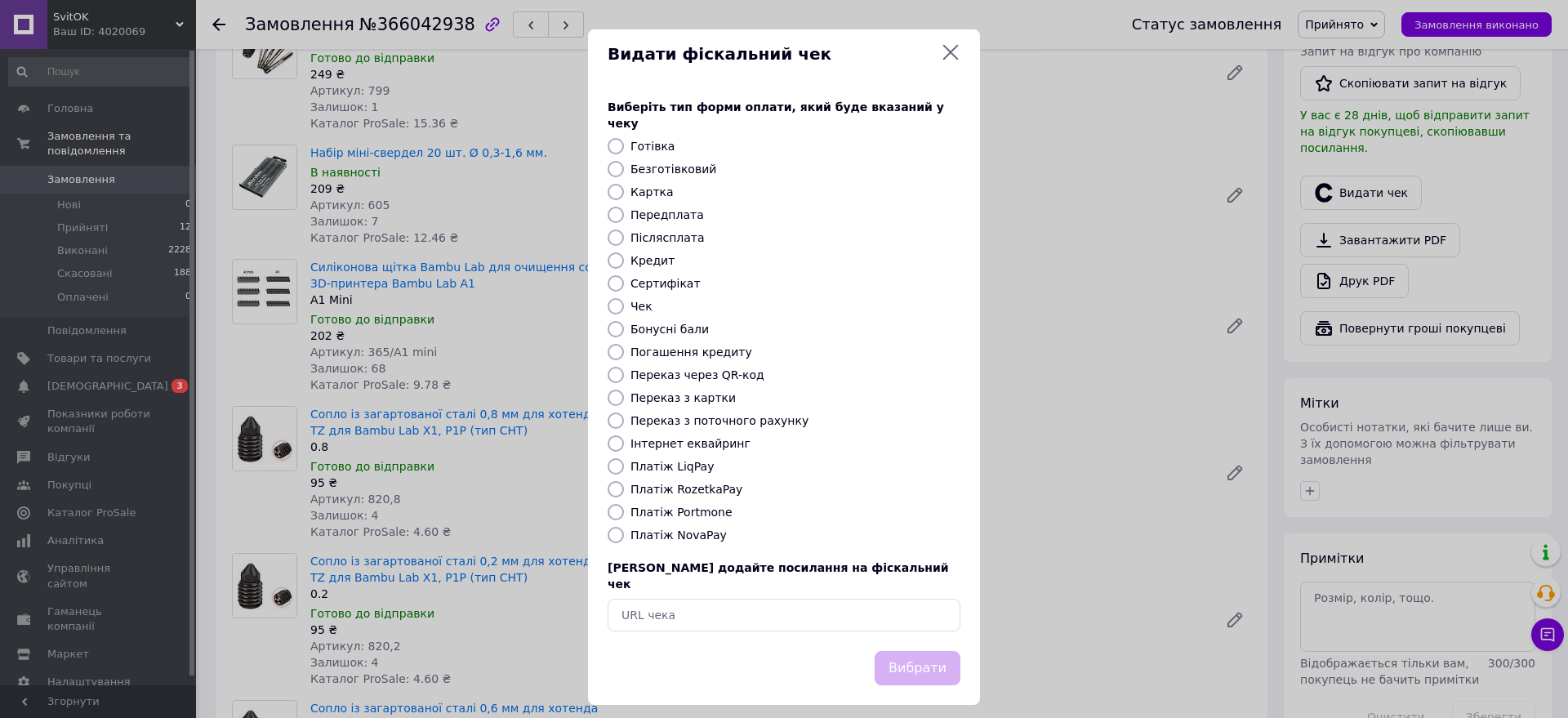
drag, startPoint x: 640, startPoint y: 480, endPoint x: 798, endPoint y: 566, distance: 179.9
click at [640, 483] on label "Платіж RozetkaPay" at bounding box center [686, 489] width 112 height 13
click at [623, 481] on input "Платіж RozetkaPay" at bounding box center [615, 489] width 16 height 16
radio input "true"
click at [913, 650] on button "Вибрати" at bounding box center [918, 667] width 86 height 35
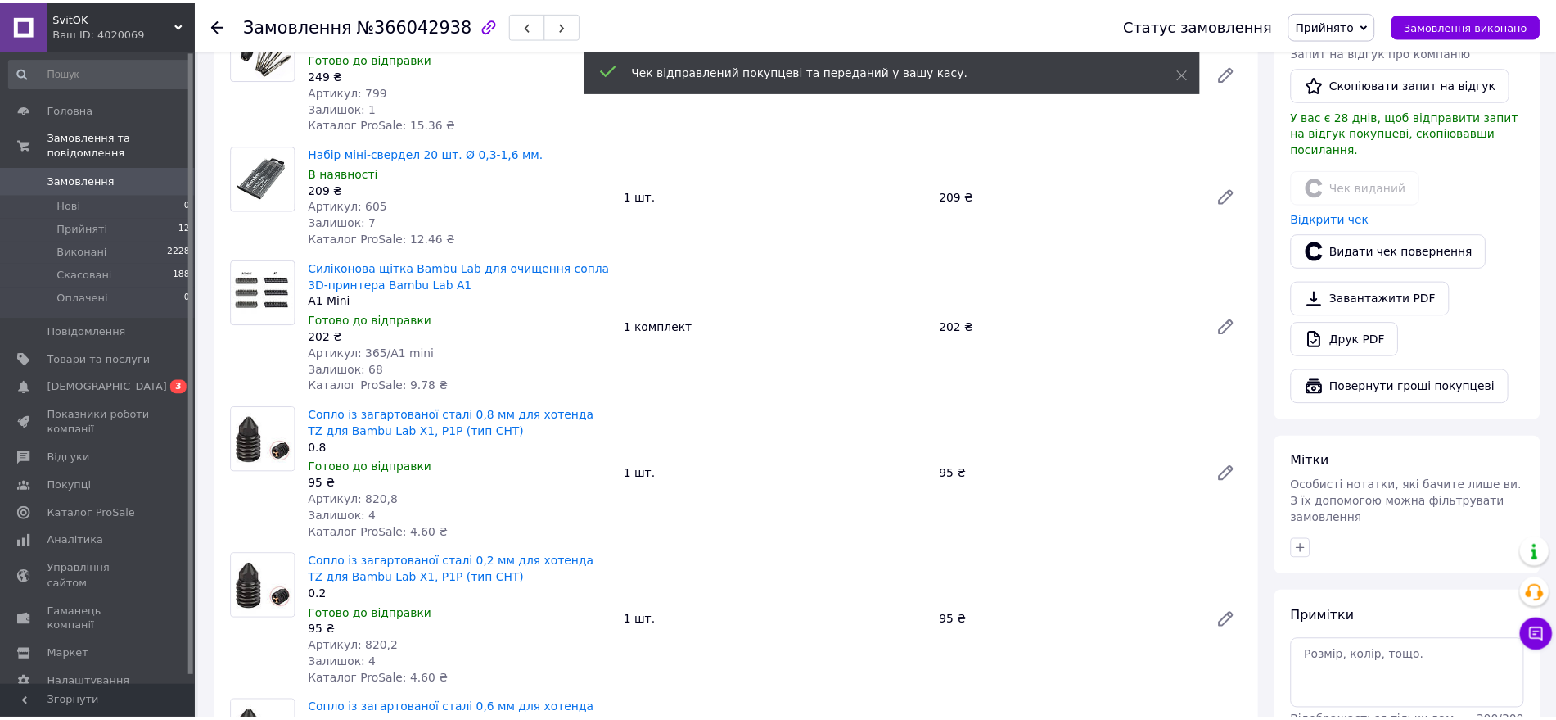
scroll to position [512, 0]
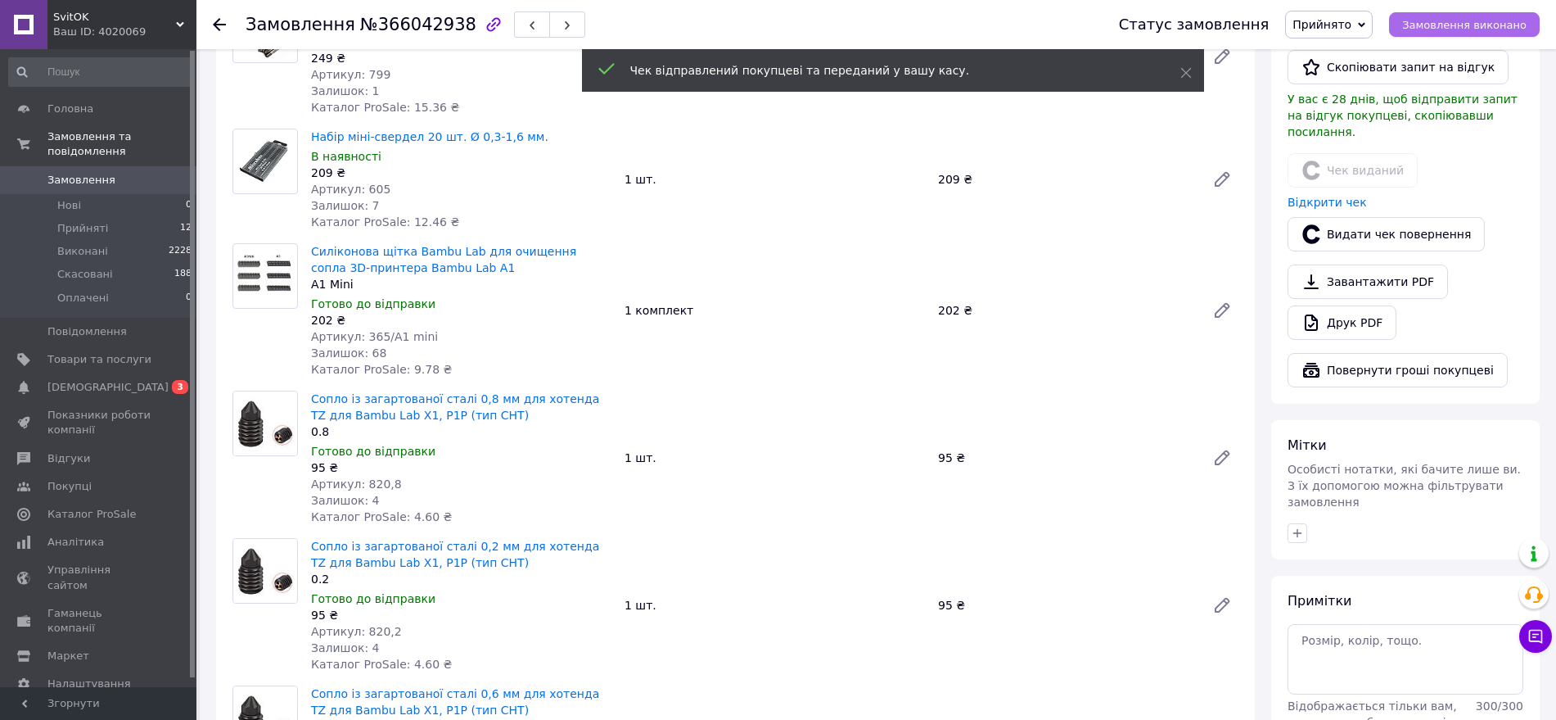
click at [1482, 28] on span "Замовлення виконано" at bounding box center [1464, 25] width 124 height 12
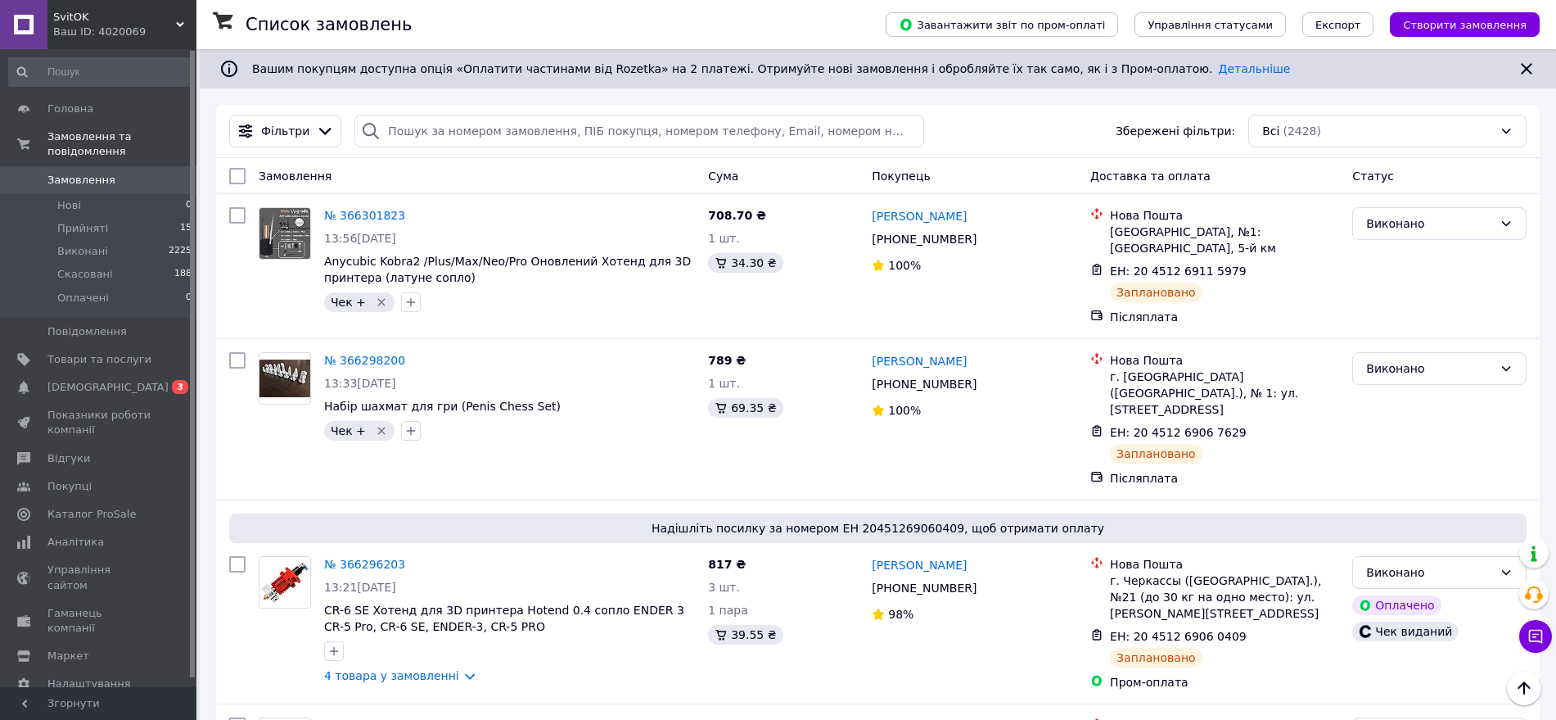
scroll to position [3070, 0]
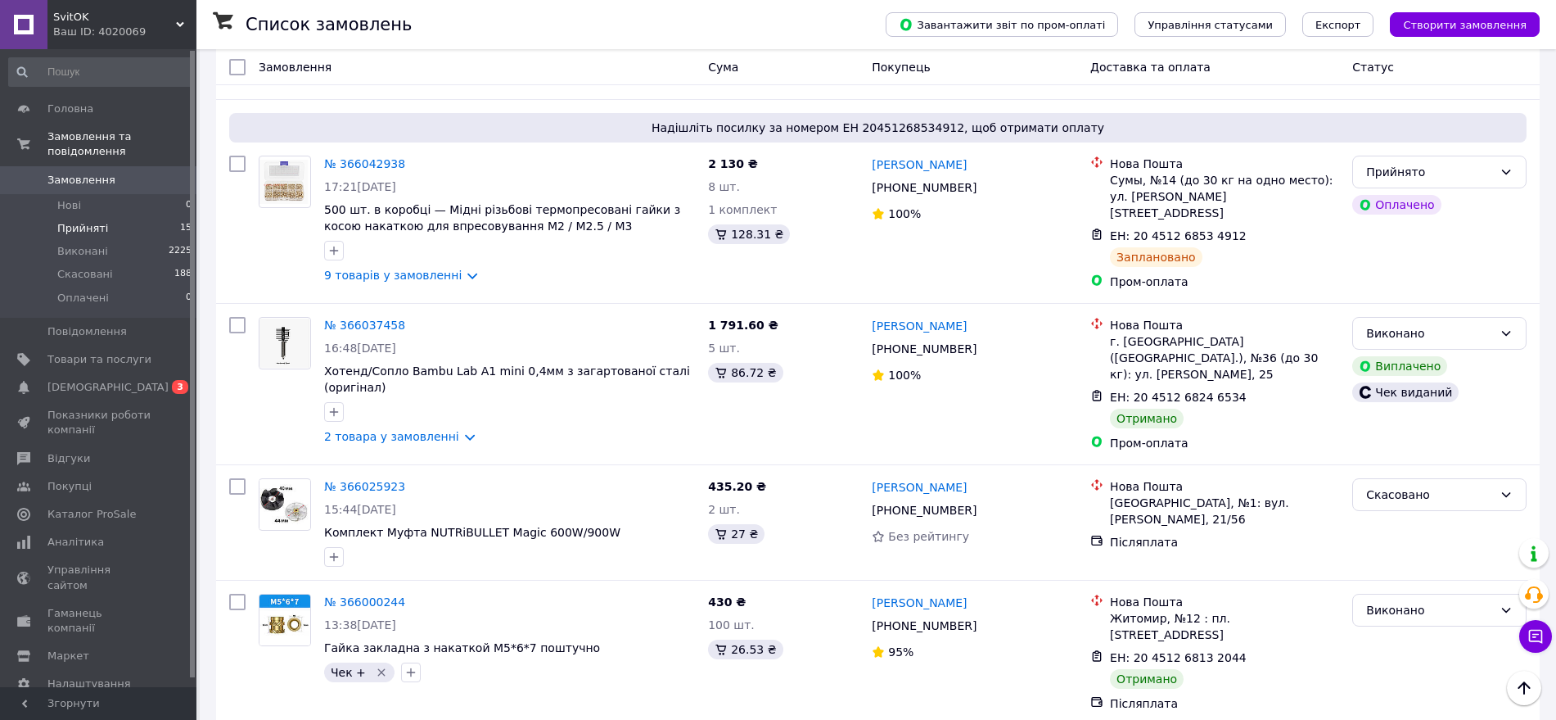
drag, startPoint x: 82, startPoint y: 211, endPoint x: 105, endPoint y: 221, distance: 24.9
click at [82, 221] on span "Прийняті" at bounding box center [82, 228] width 51 height 15
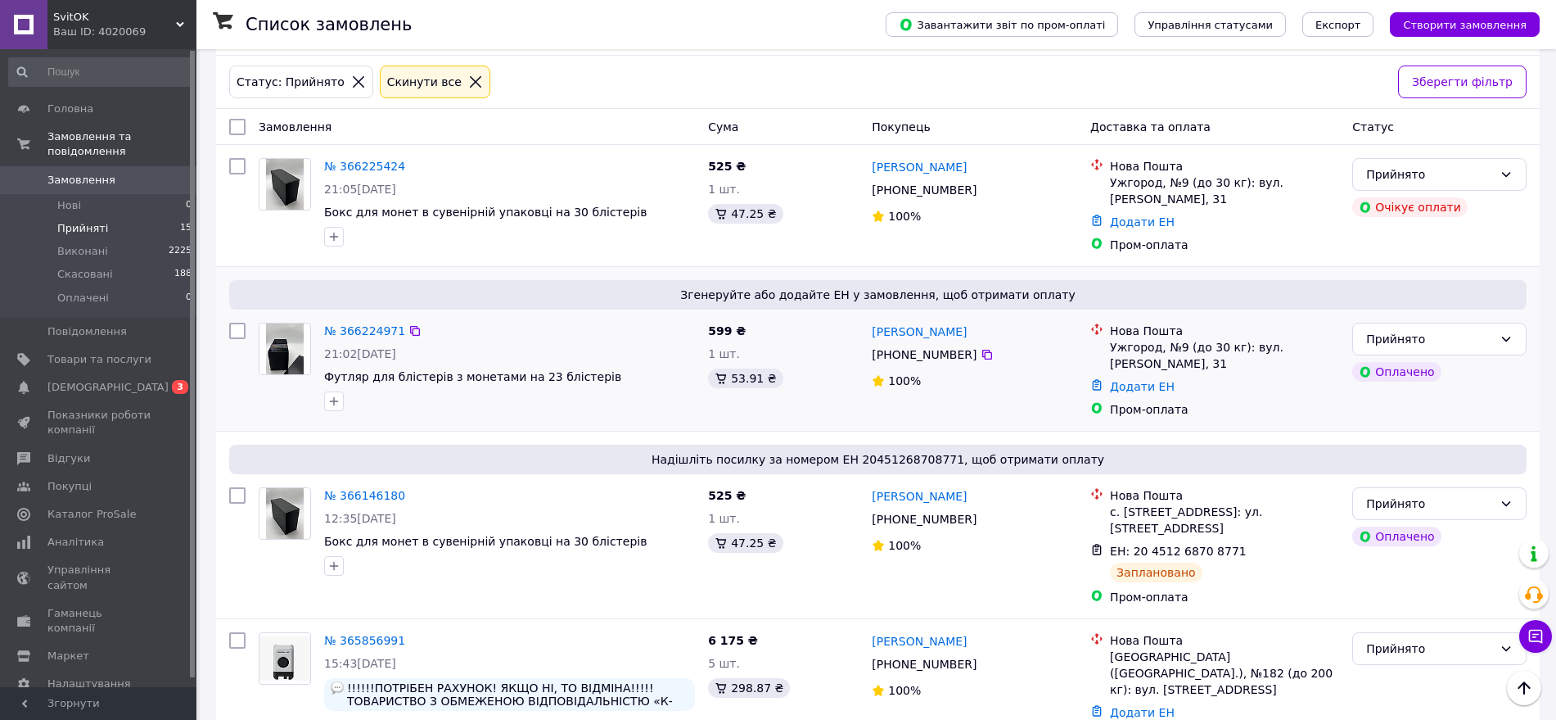
scroll to position [205, 0]
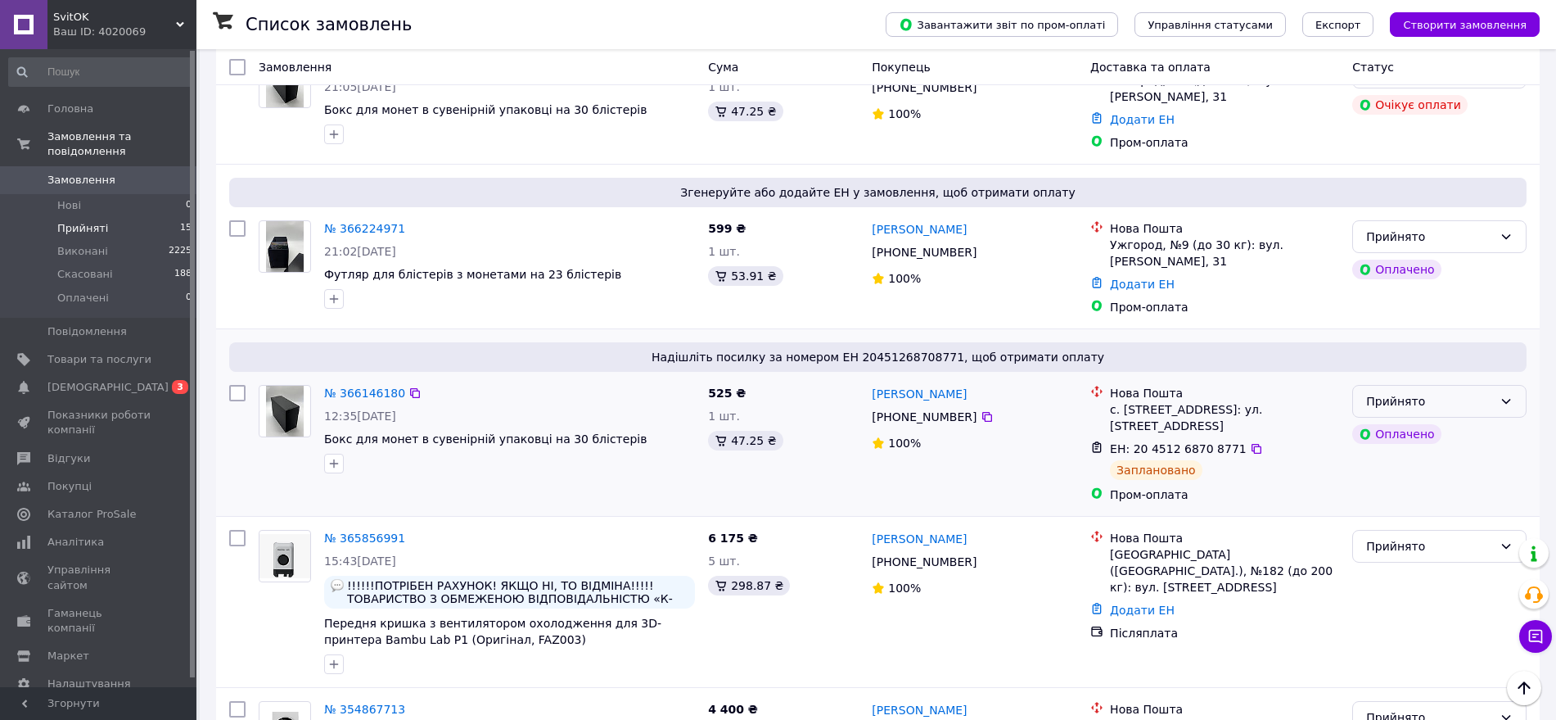
click at [1413, 408] on div "Прийнято" at bounding box center [1429, 401] width 127 height 18
click at [1400, 431] on li "Виконано" at bounding box center [1439, 436] width 173 height 29
click at [72, 173] on span "Замовлення" at bounding box center [81, 180] width 68 height 15
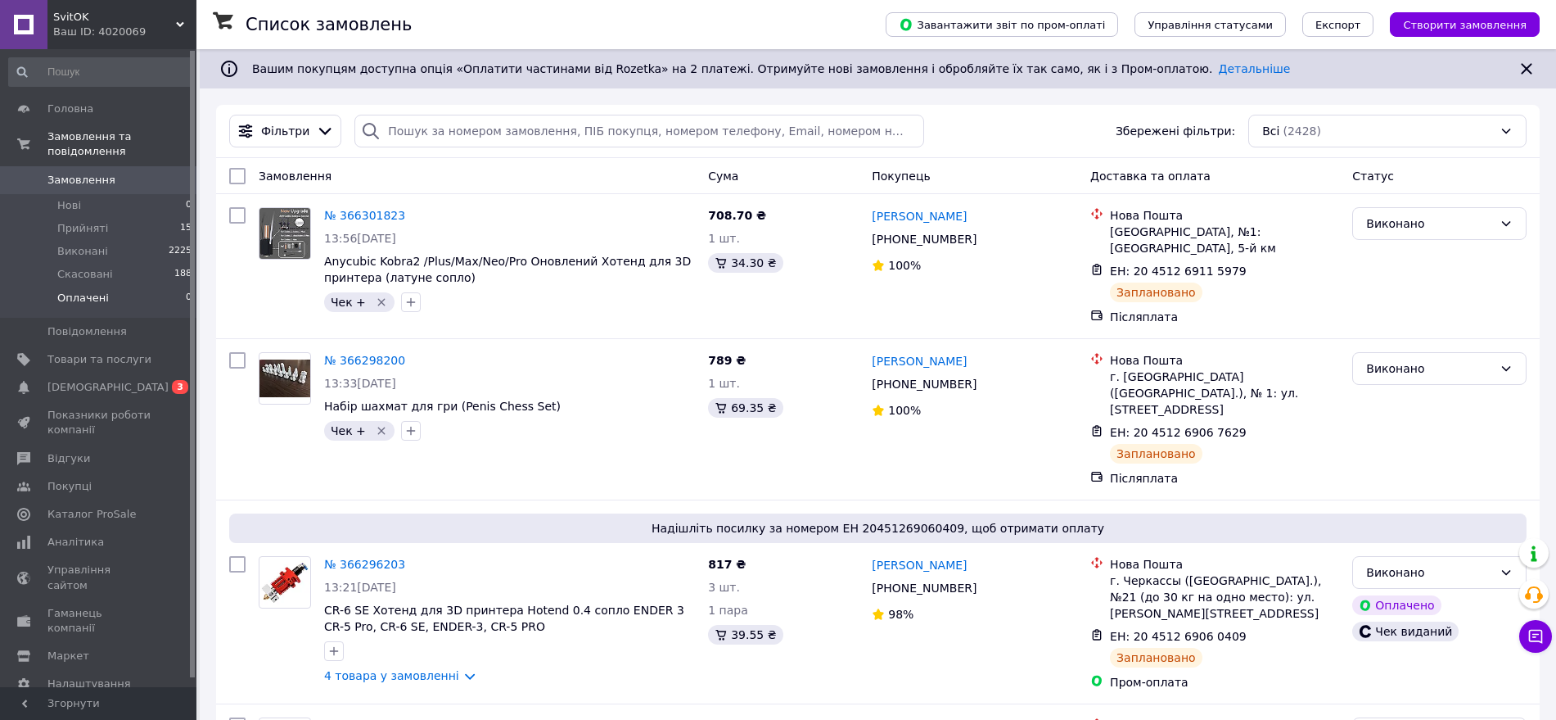
drag, startPoint x: 61, startPoint y: 206, endPoint x: 104, endPoint y: 274, distance: 80.2
click at [61, 221] on span "Прийняті" at bounding box center [82, 228] width 51 height 15
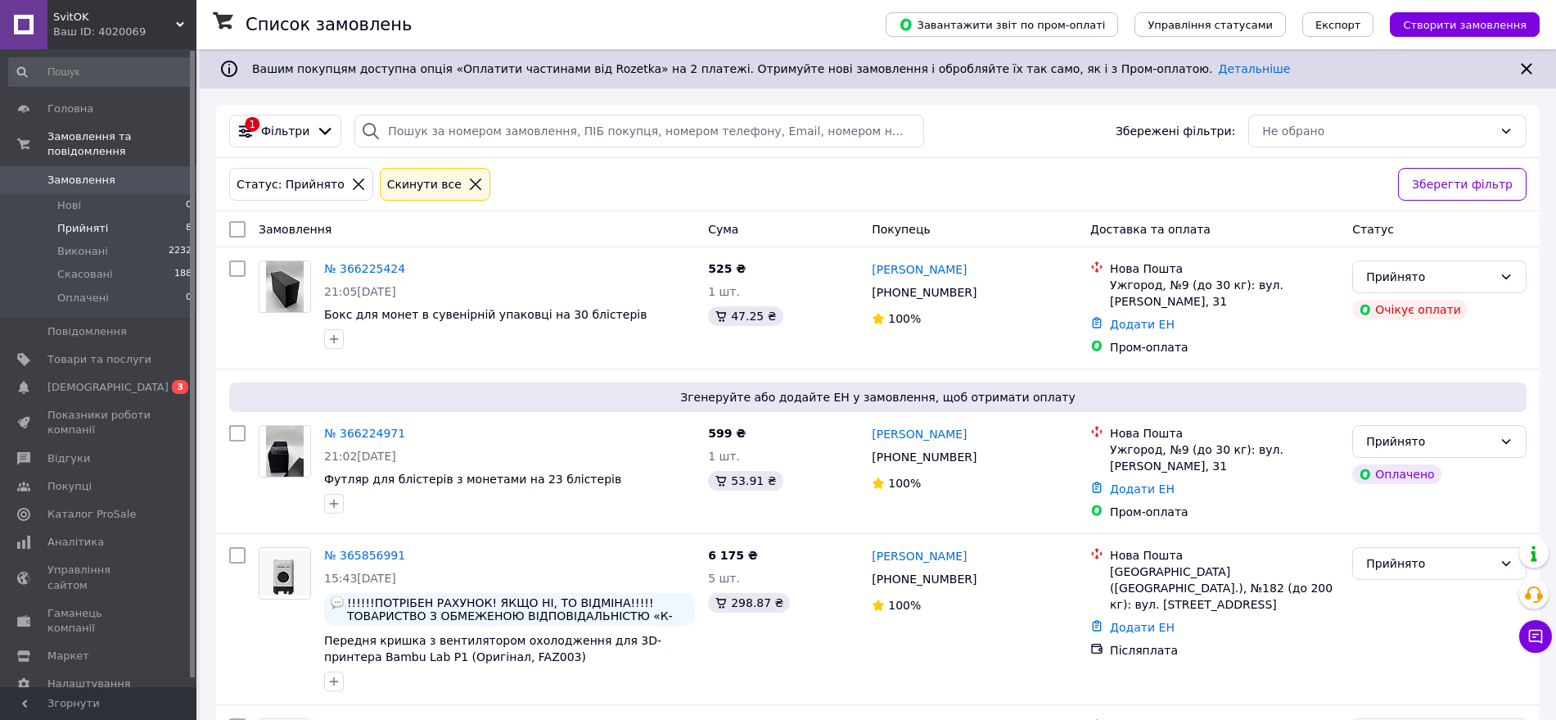
click at [74, 173] on span "Замовлення" at bounding box center [81, 180] width 68 height 15
